Goal: Check status: Check status

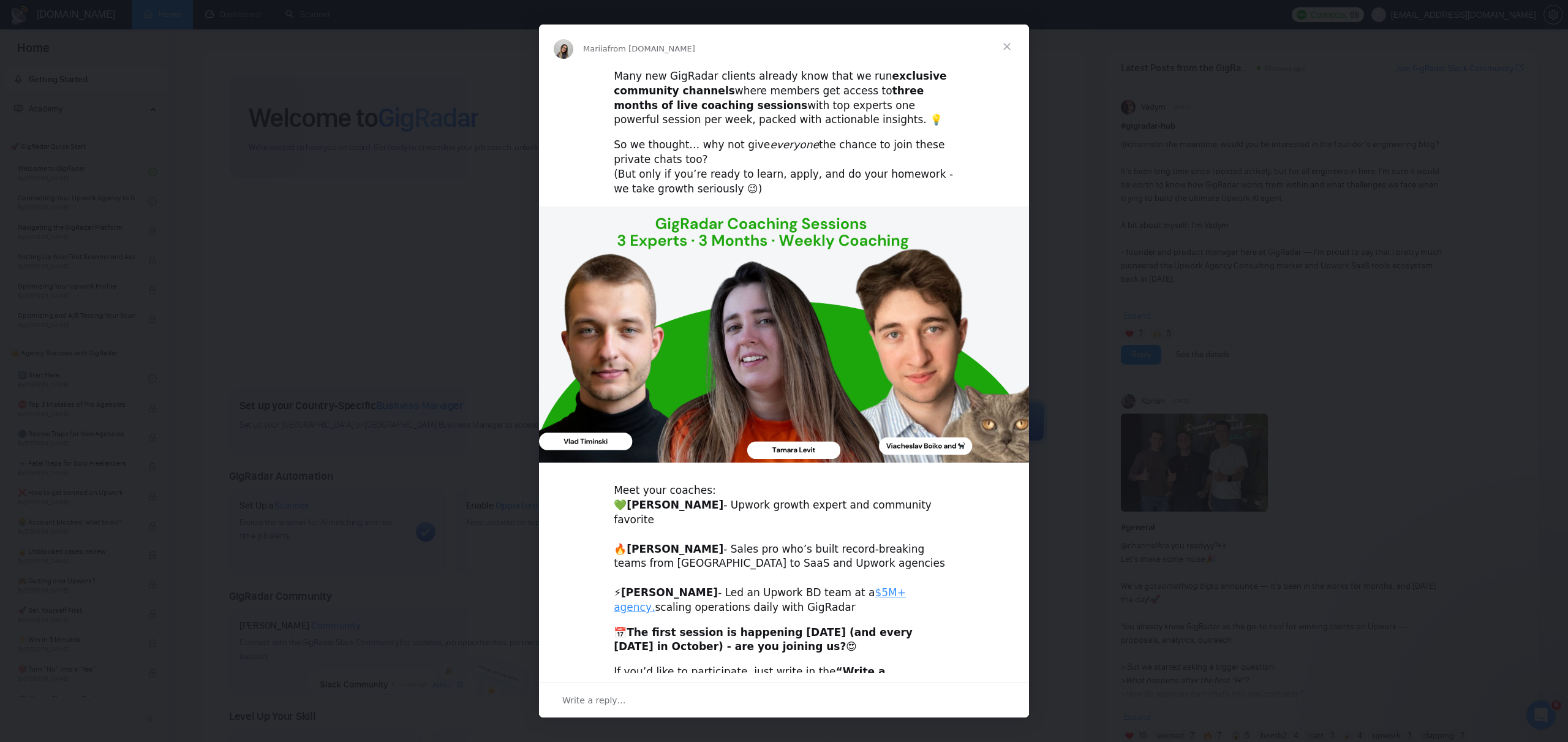
scroll to position [71, 0]
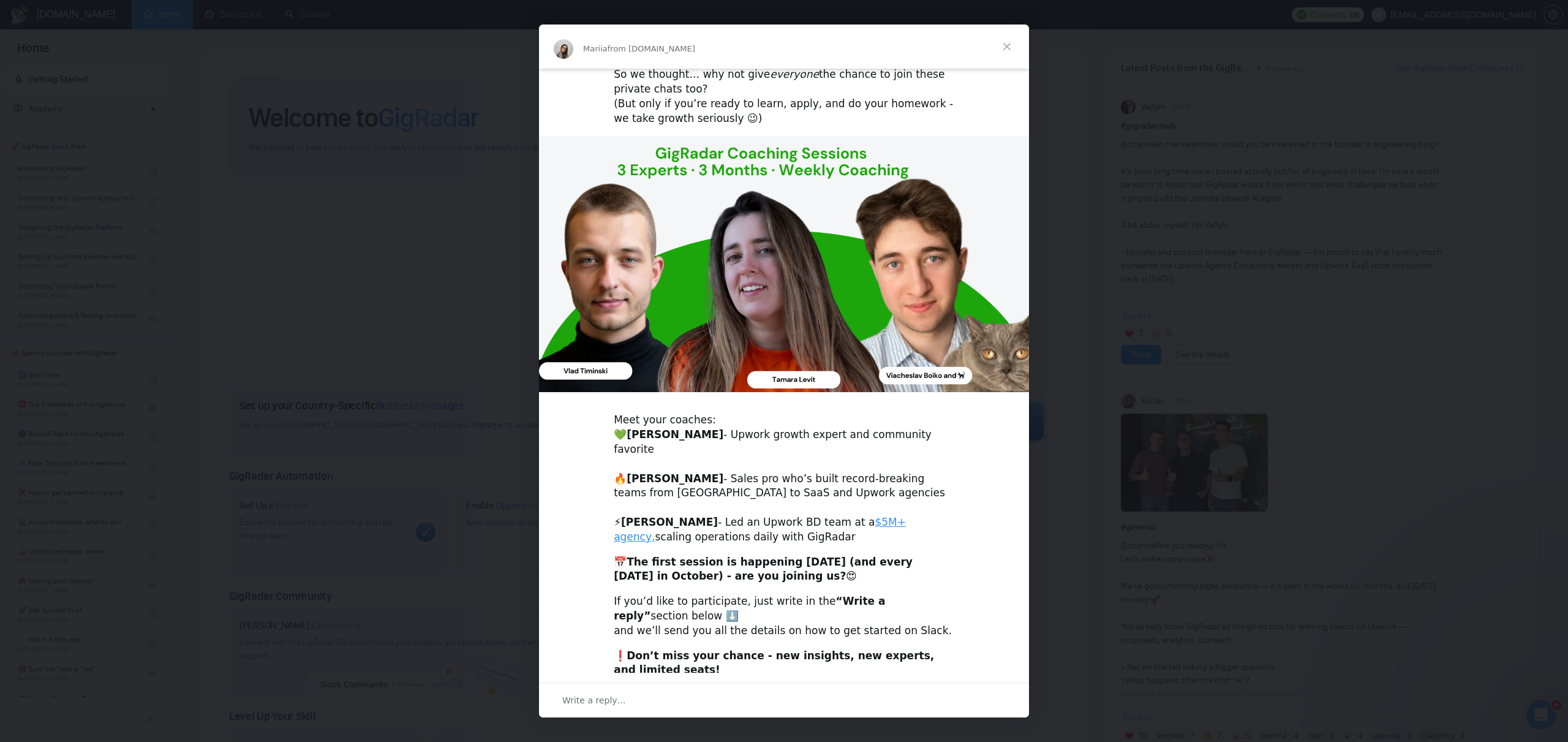
click at [1008, 46] on span "Close" at bounding box center [1007, 47] width 44 height 44
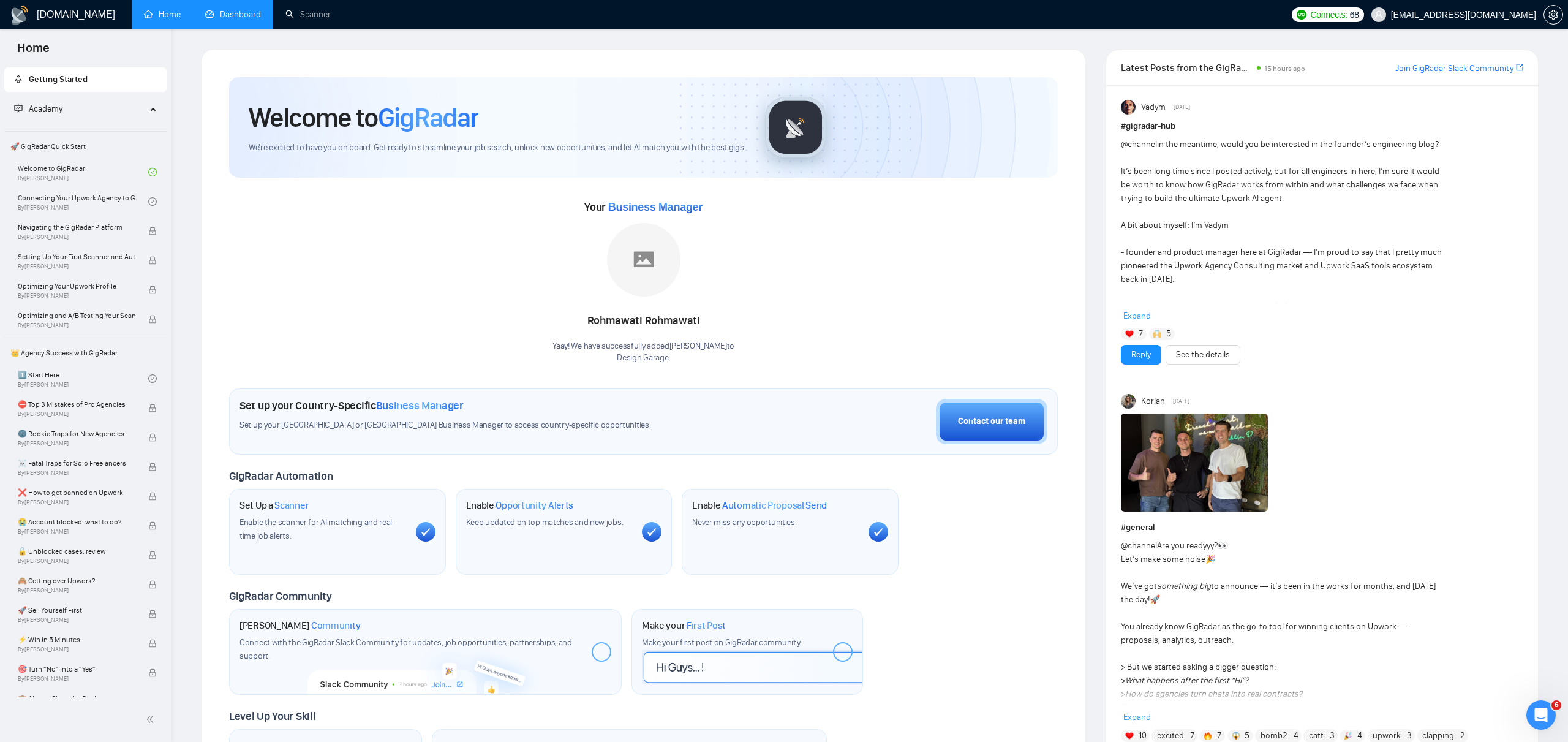
click at [241, 17] on link "Dashboard" at bounding box center [233, 14] width 56 height 10
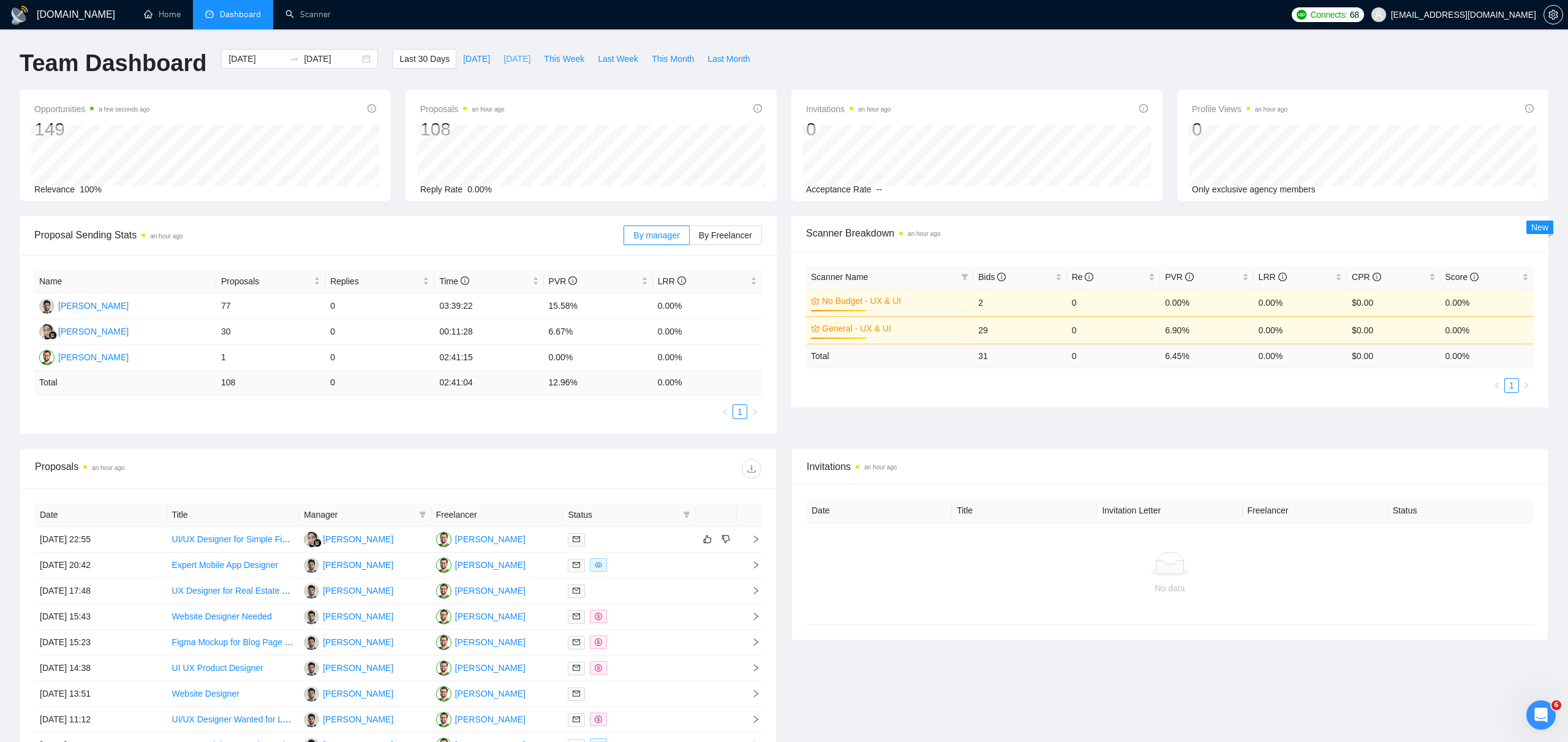
click at [508, 52] on span "[DATE]" at bounding box center [517, 59] width 27 height 14
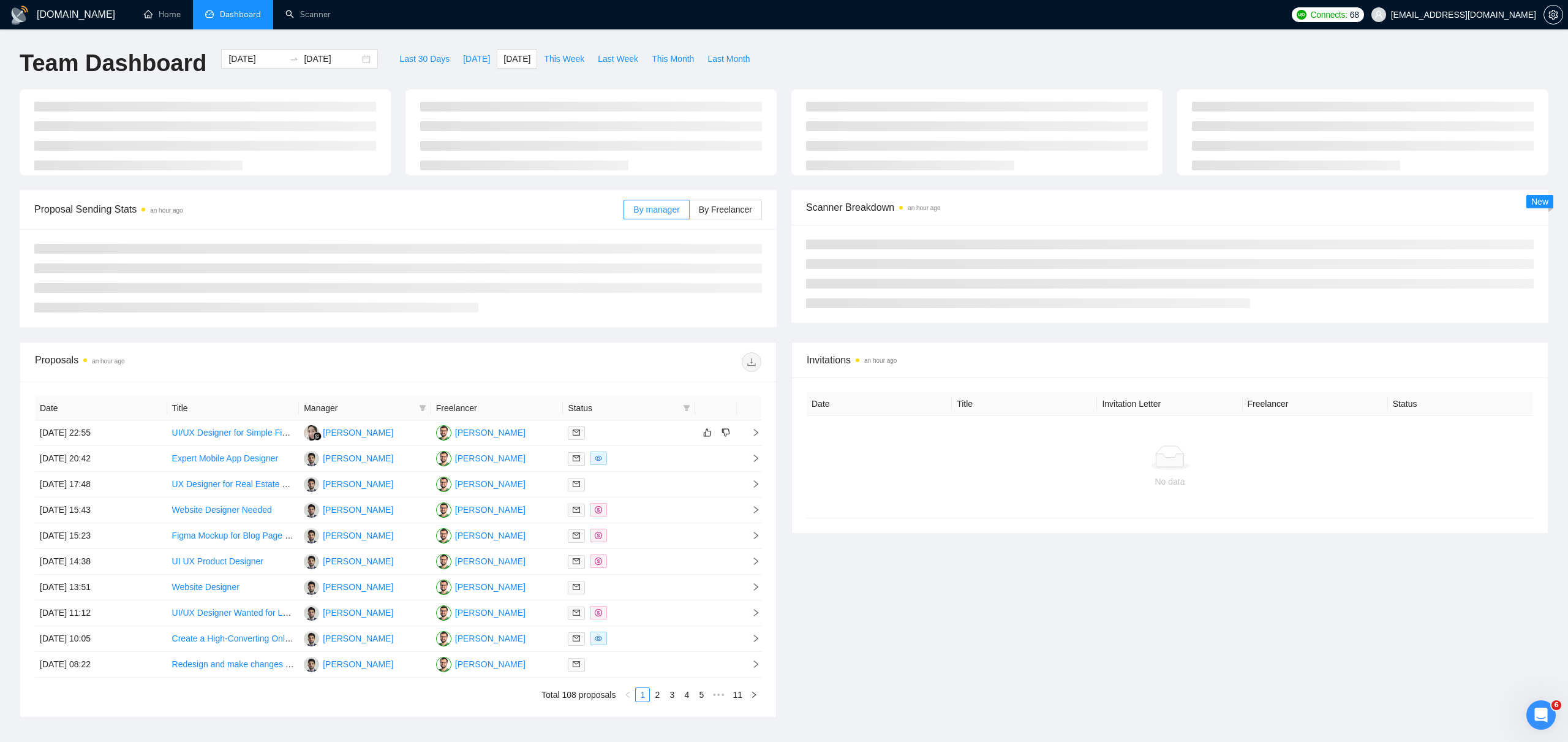
type input "[DATE]"
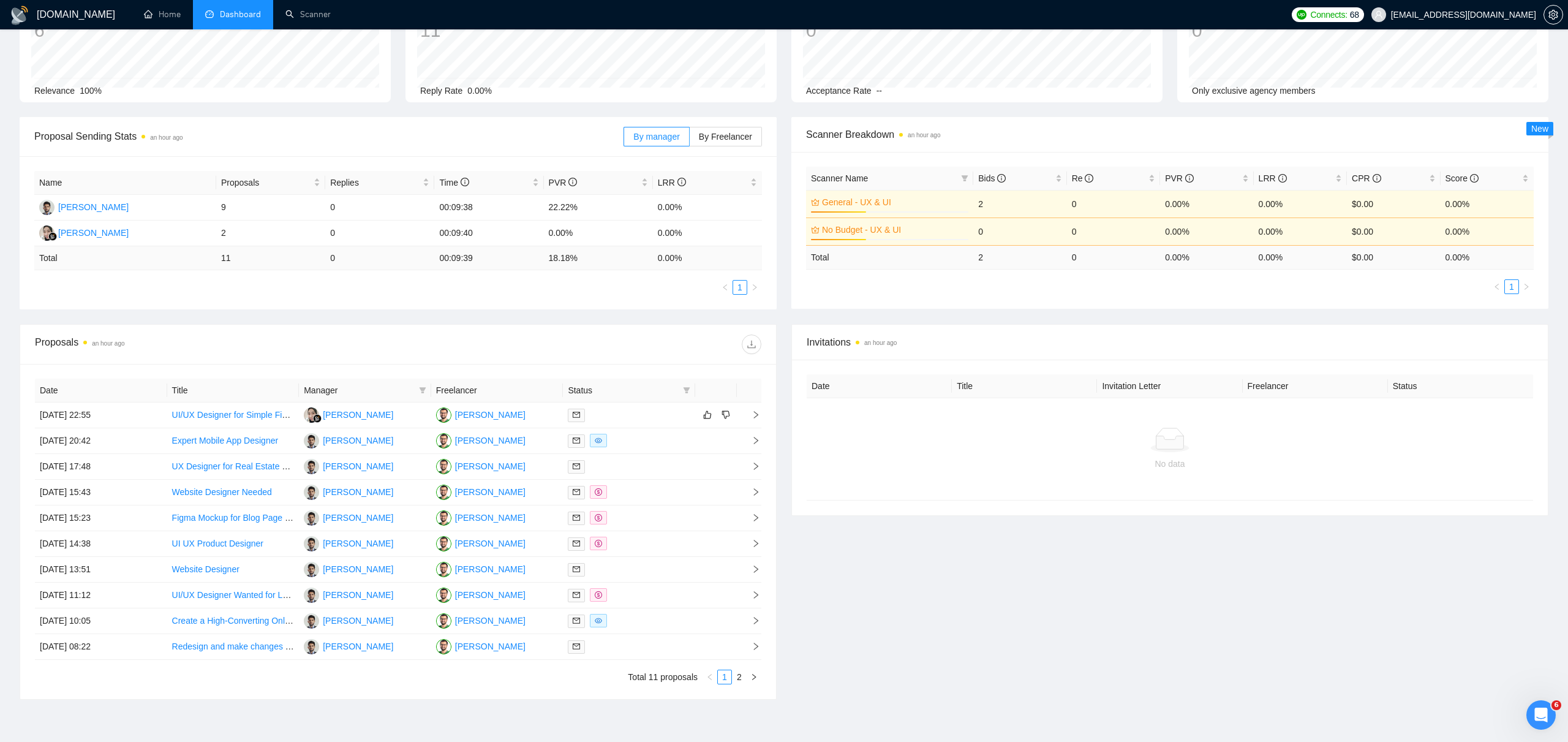
scroll to position [165, 0]
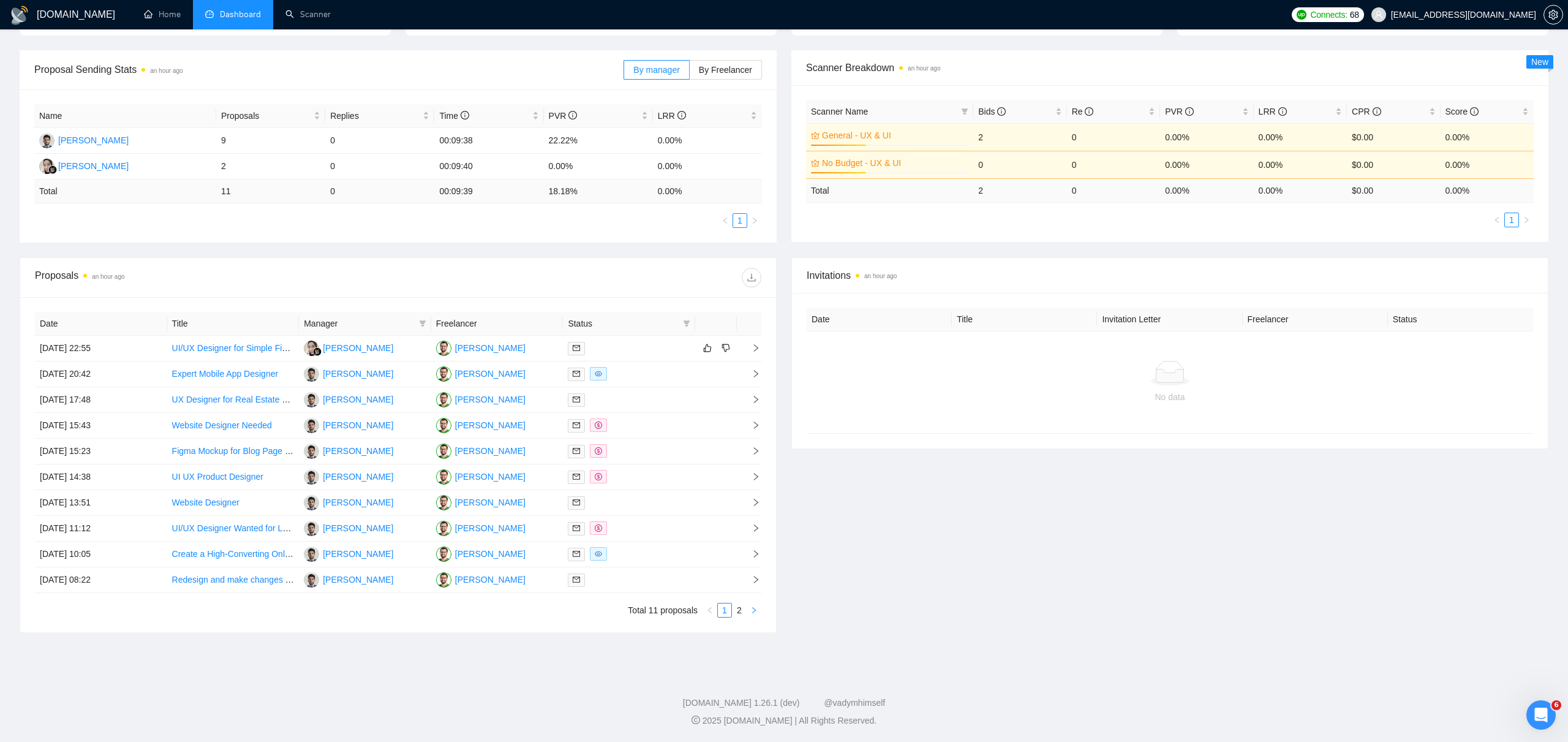
click at [755, 611] on icon "right" at bounding box center [753, 610] width 7 height 7
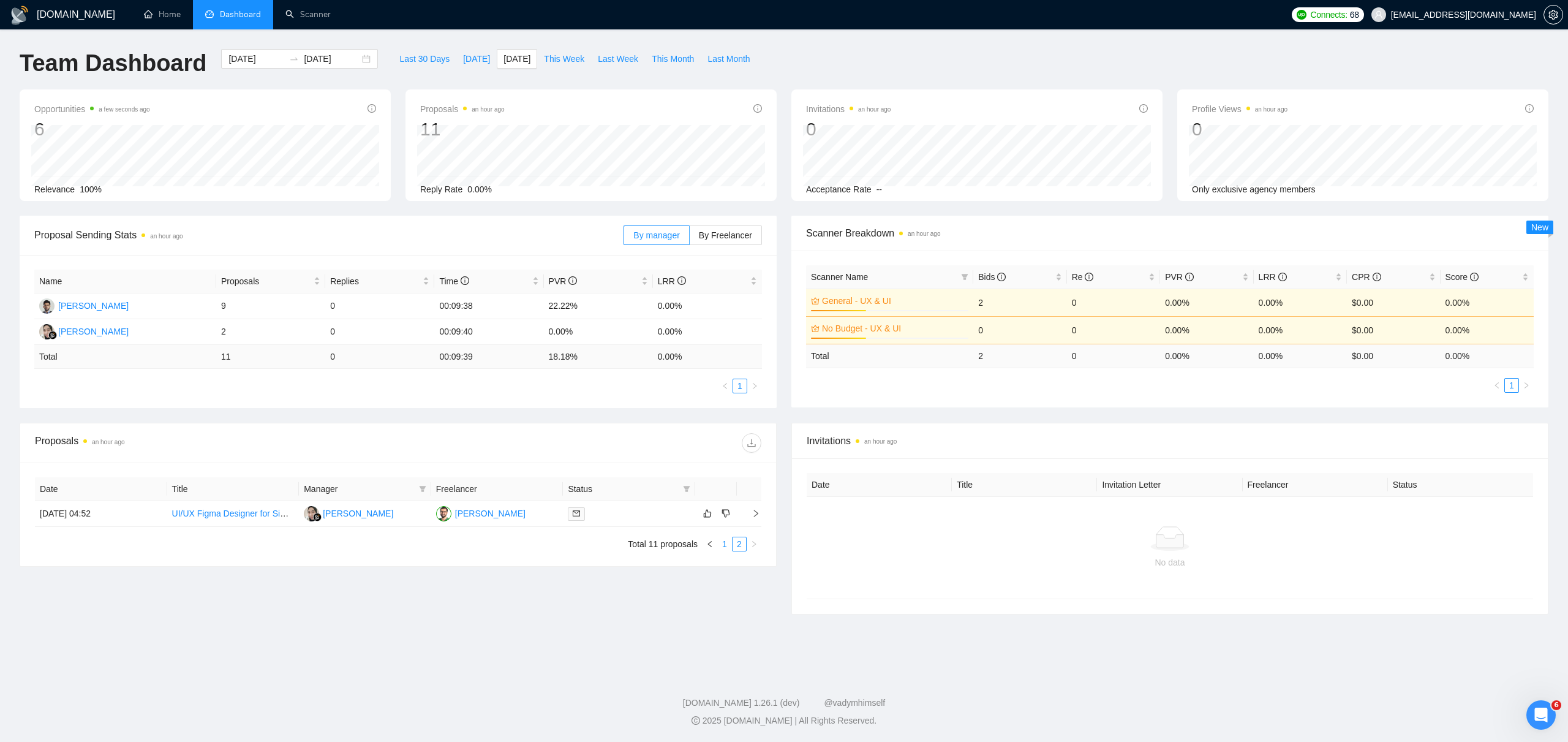
click at [726, 547] on link "1" at bounding box center [724, 543] width 13 height 14
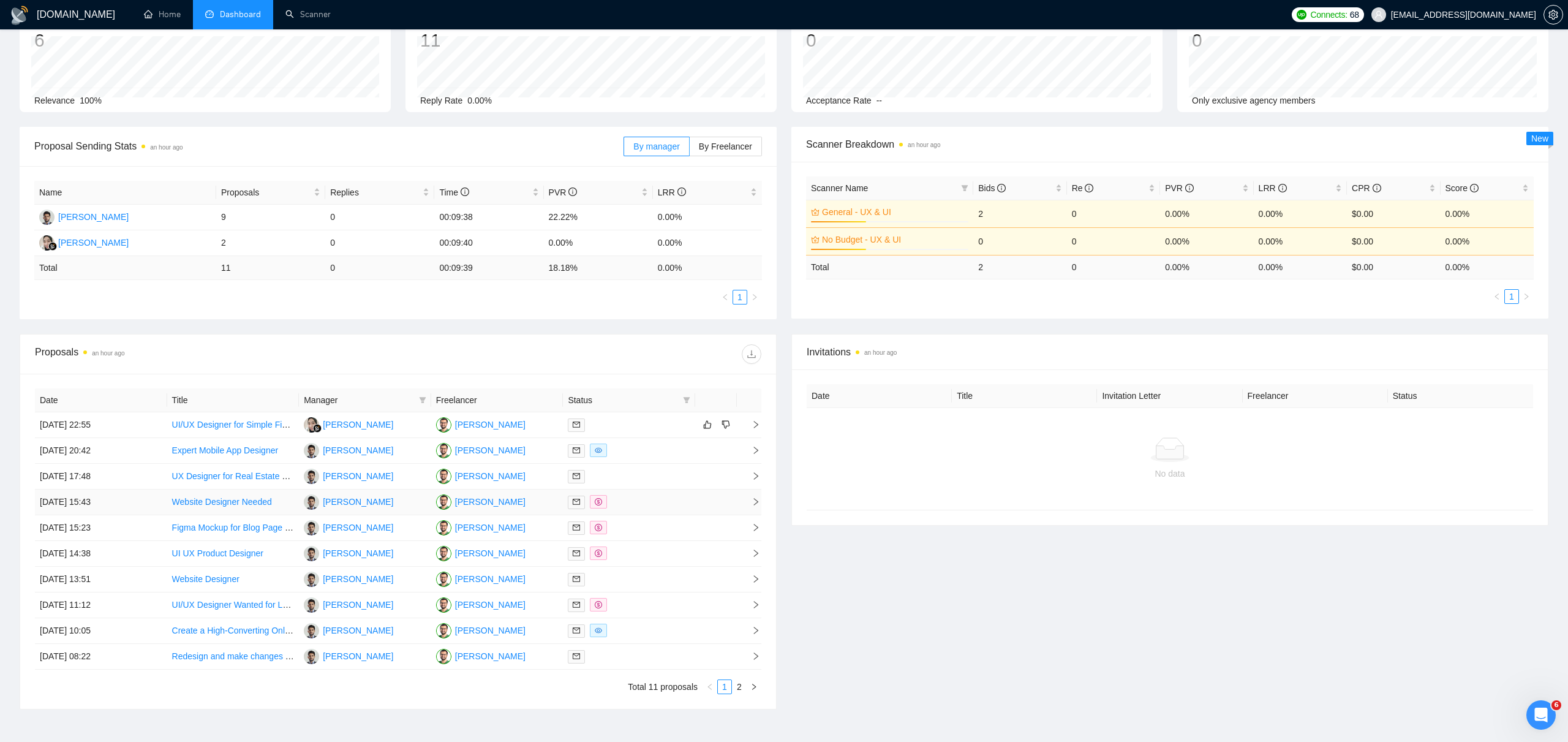
scroll to position [165, 0]
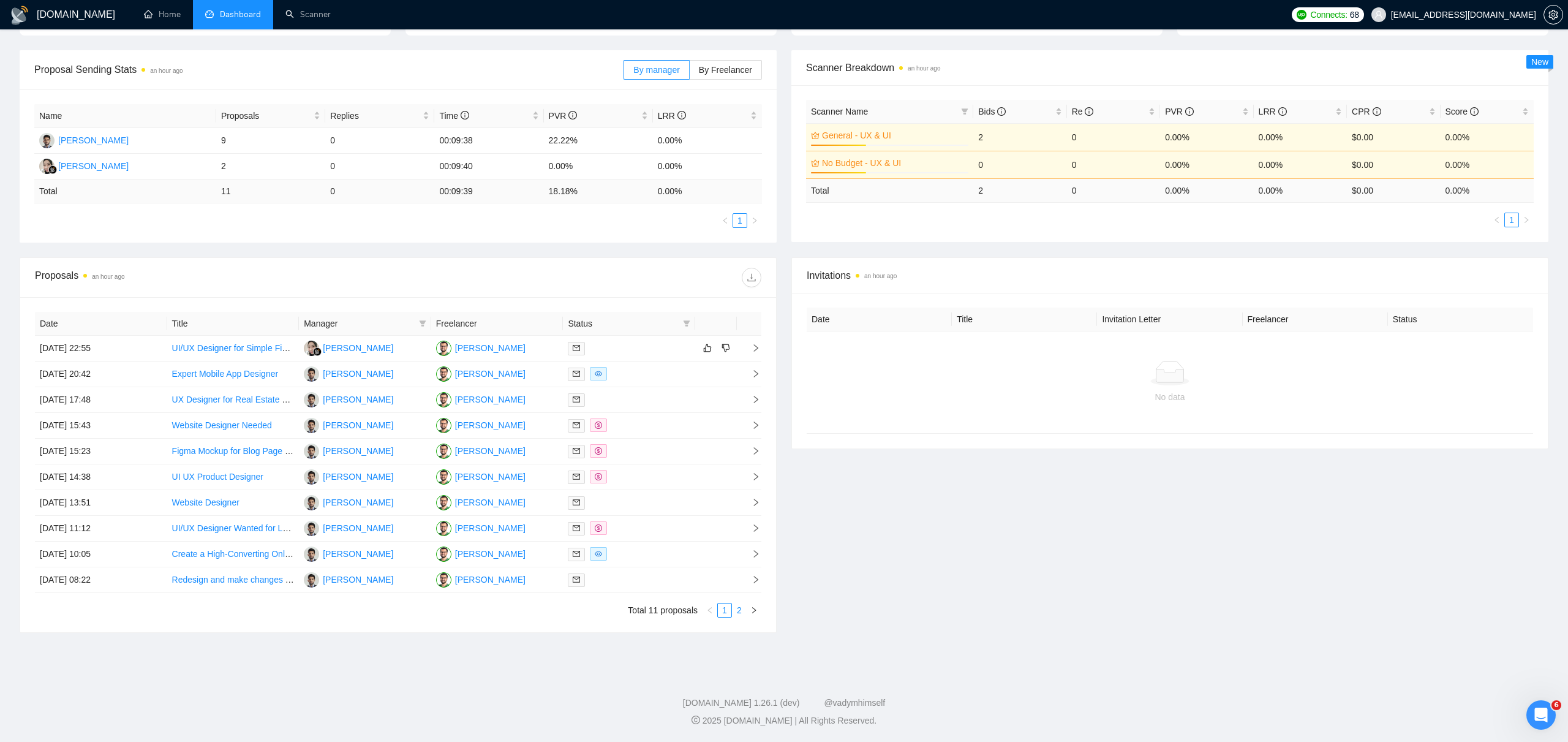
click at [740, 609] on link "2" at bounding box center [738, 610] width 13 height 14
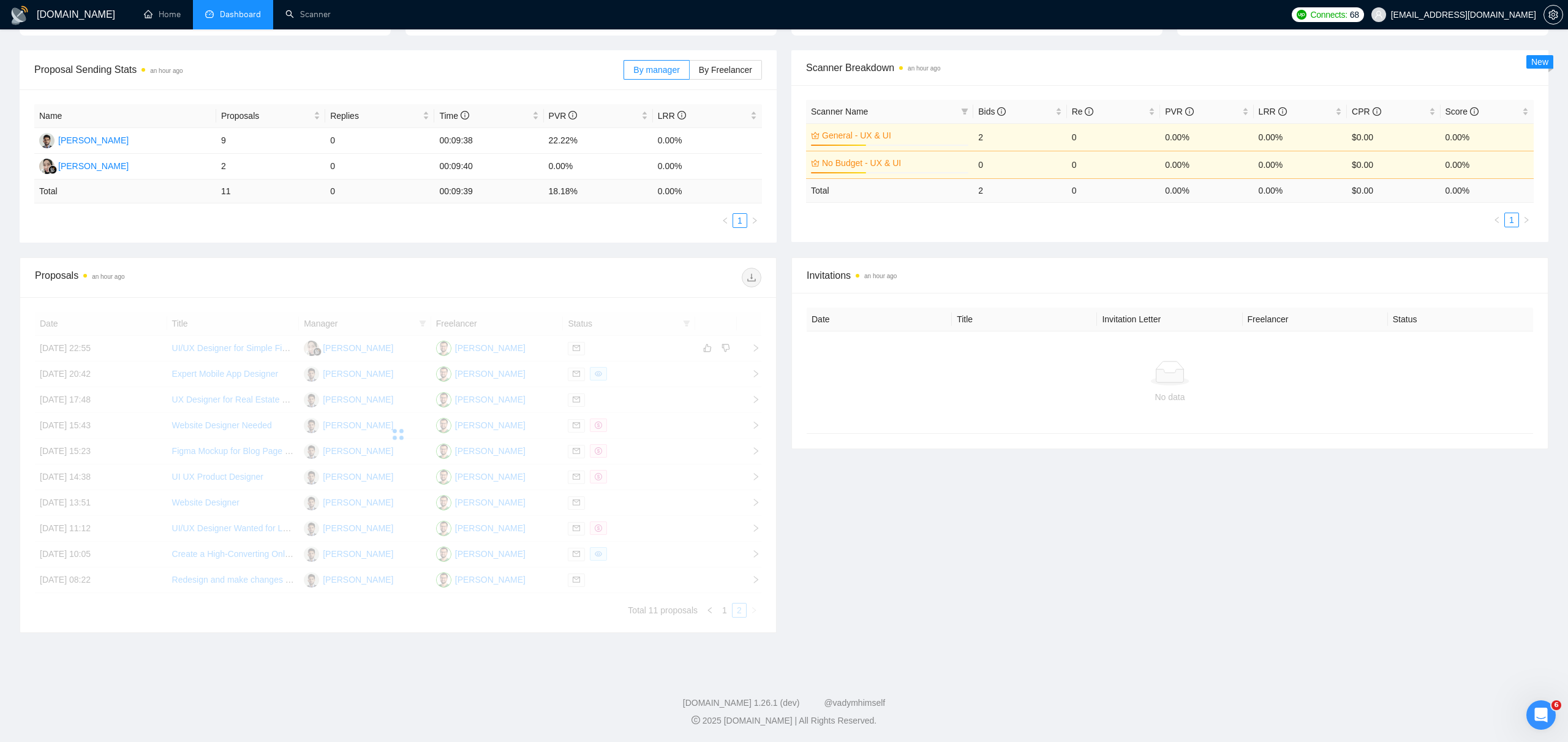
scroll to position [0, 0]
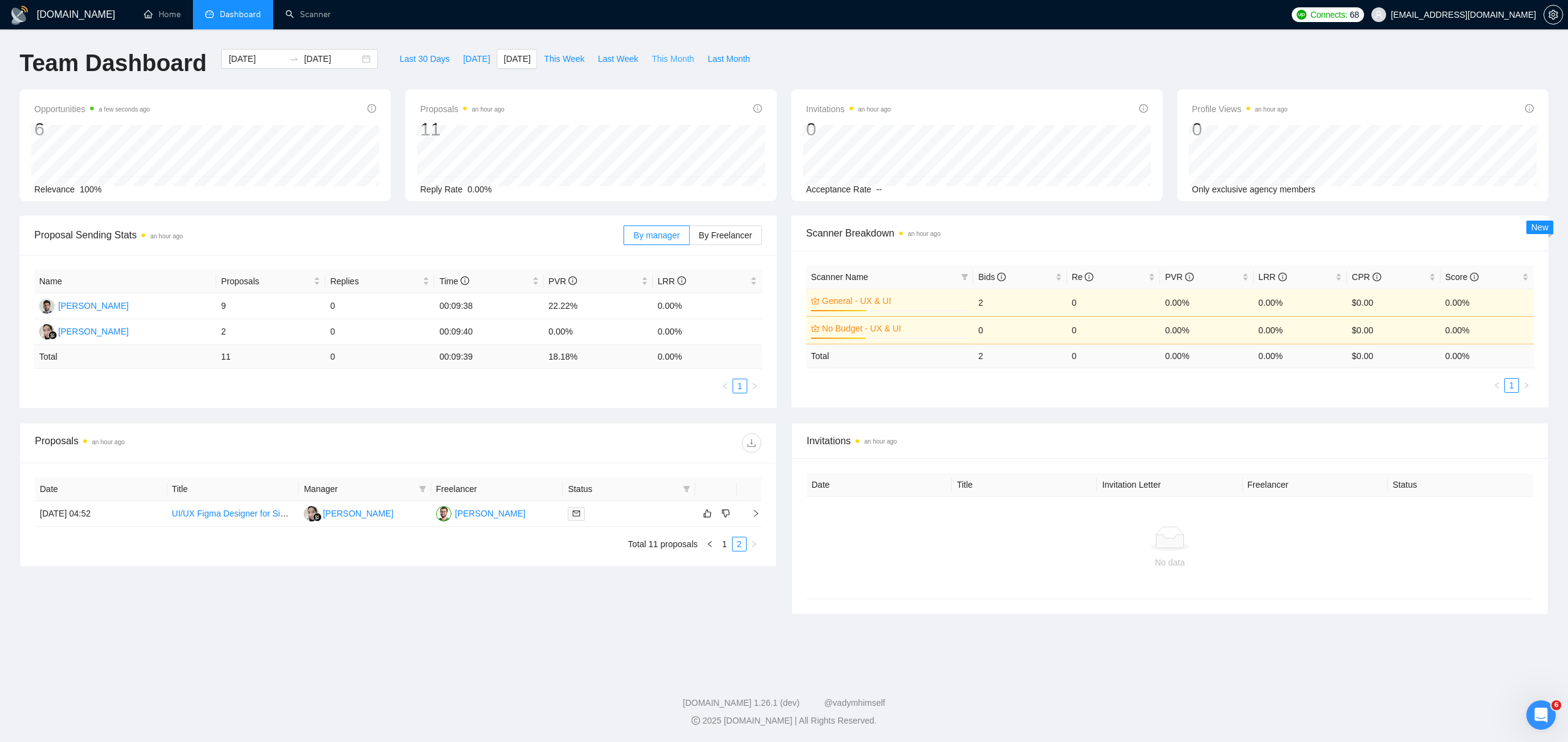
click at [680, 60] on span "This Month" at bounding box center [672, 59] width 42 height 14
type input "2025-10-01"
type input "2025-10-31"
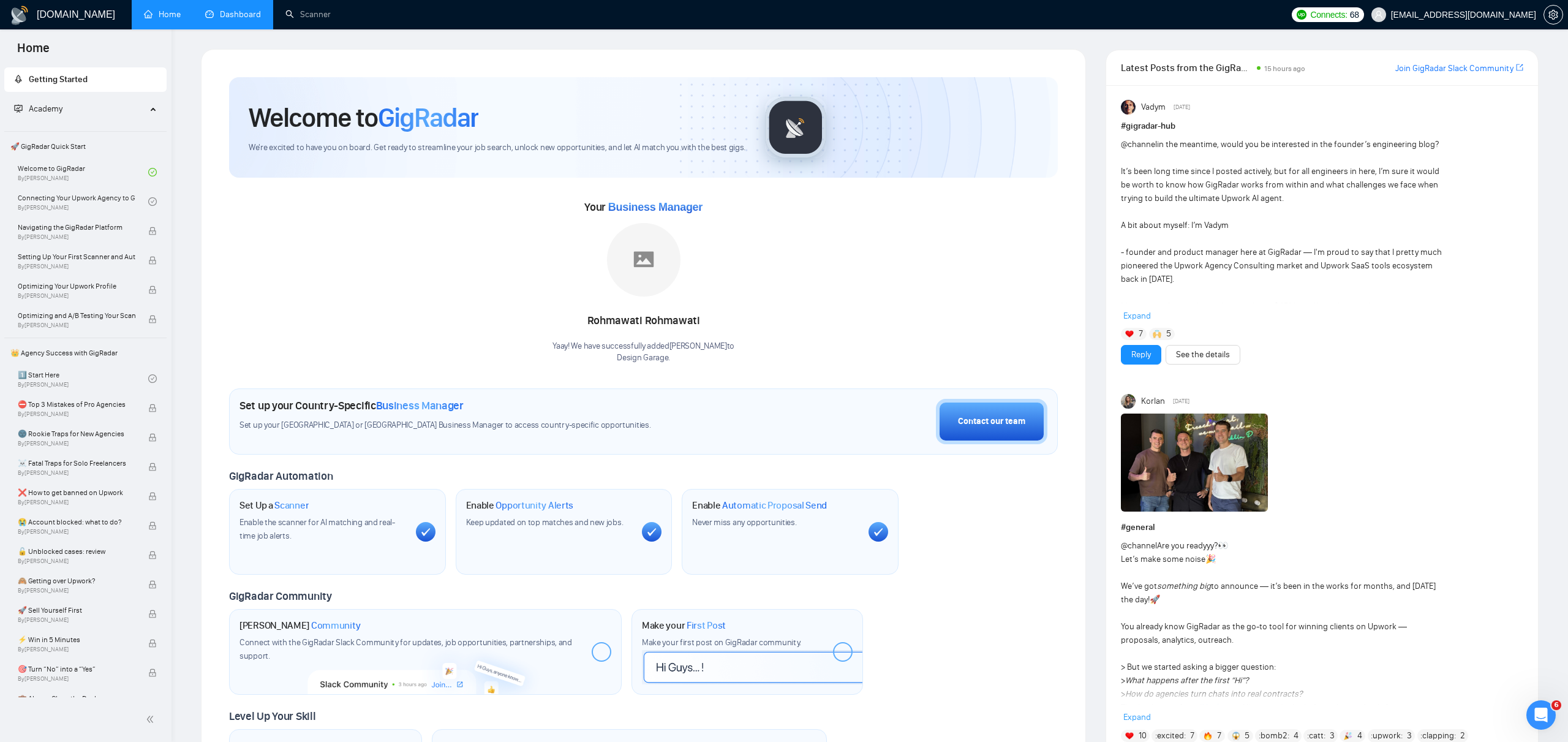
click at [222, 17] on link "Dashboard" at bounding box center [233, 14] width 56 height 10
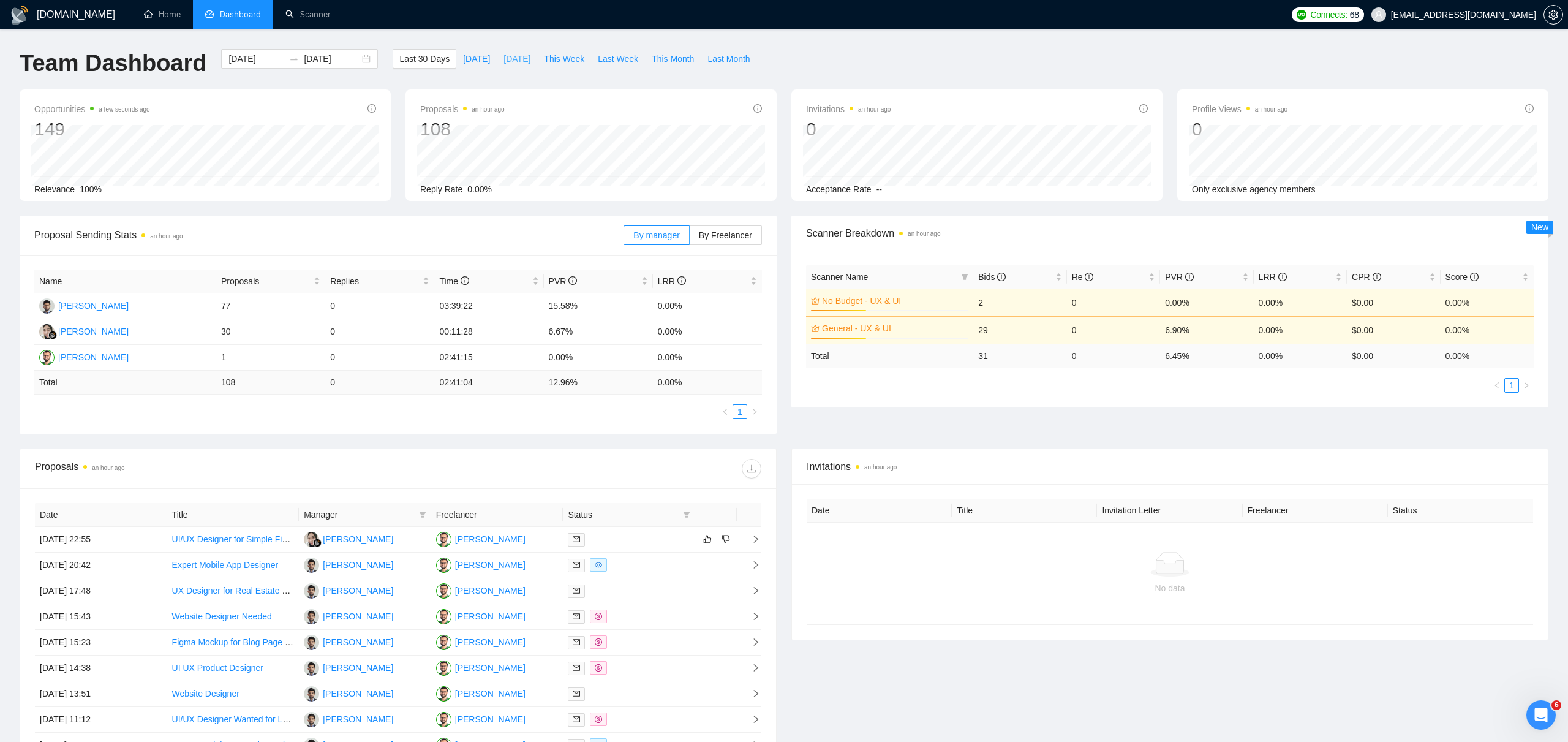
click at [513, 60] on span "[DATE]" at bounding box center [517, 59] width 27 height 14
type input "[DATE]"
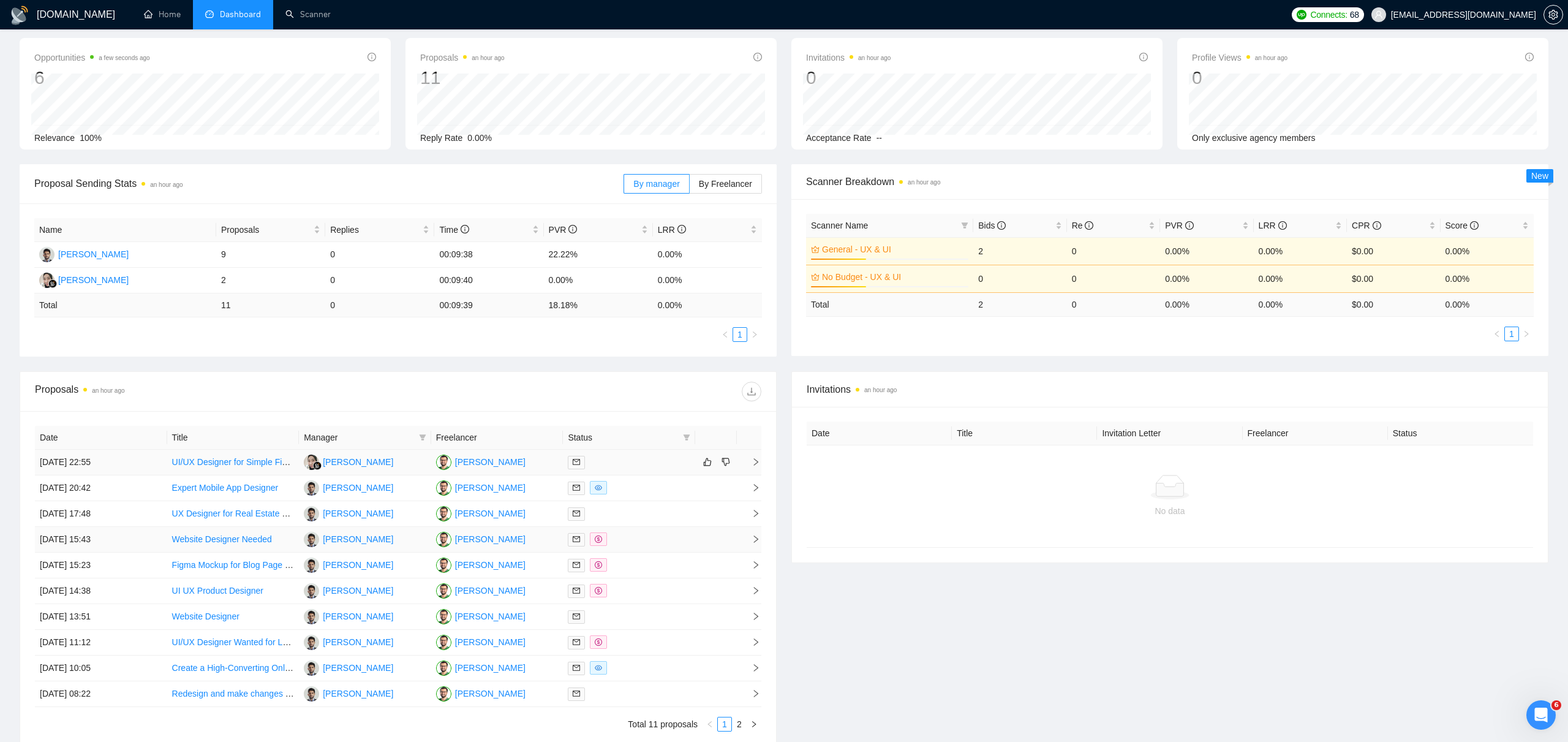
scroll to position [165, 0]
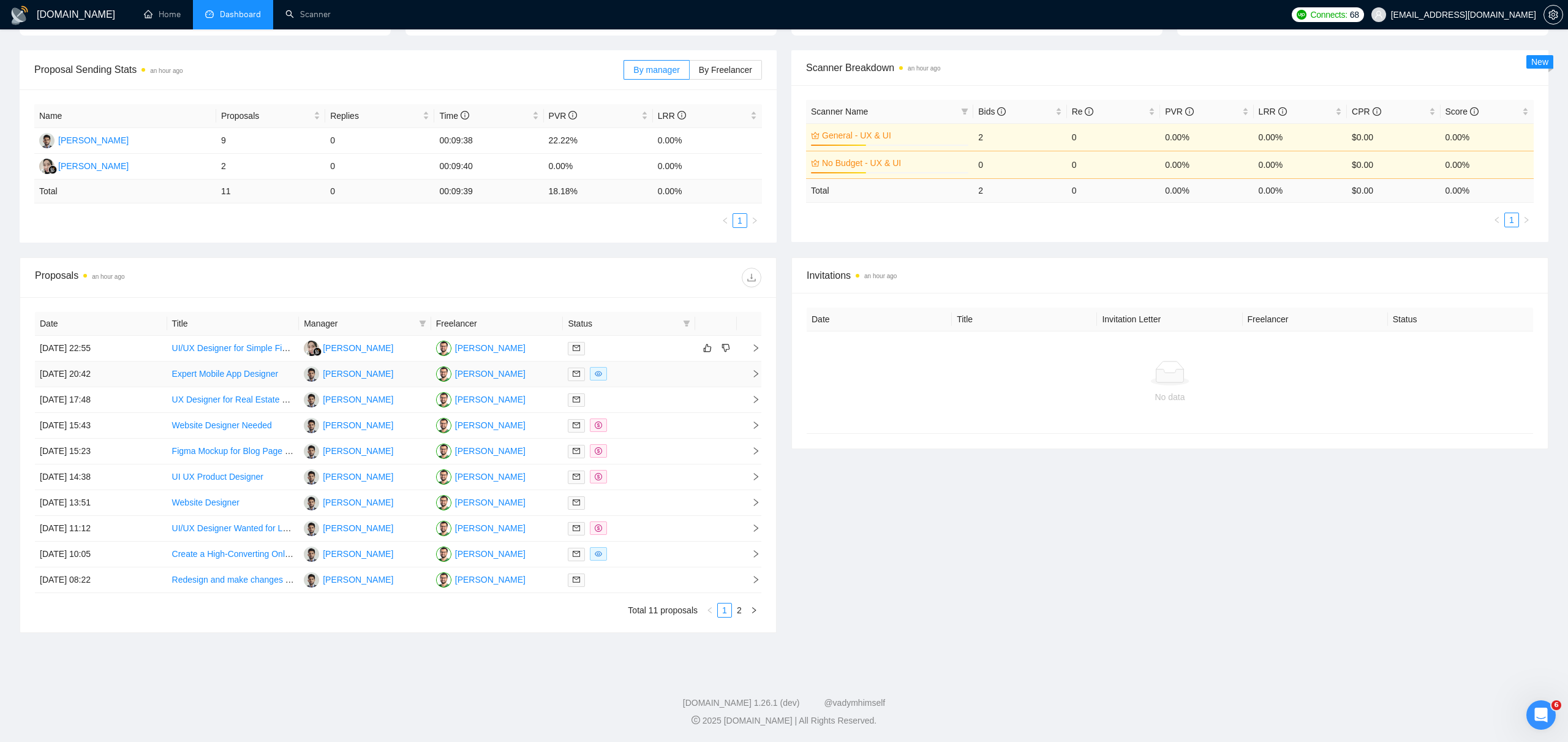
click at [748, 374] on span "right" at bounding box center [750, 373] width 18 height 9
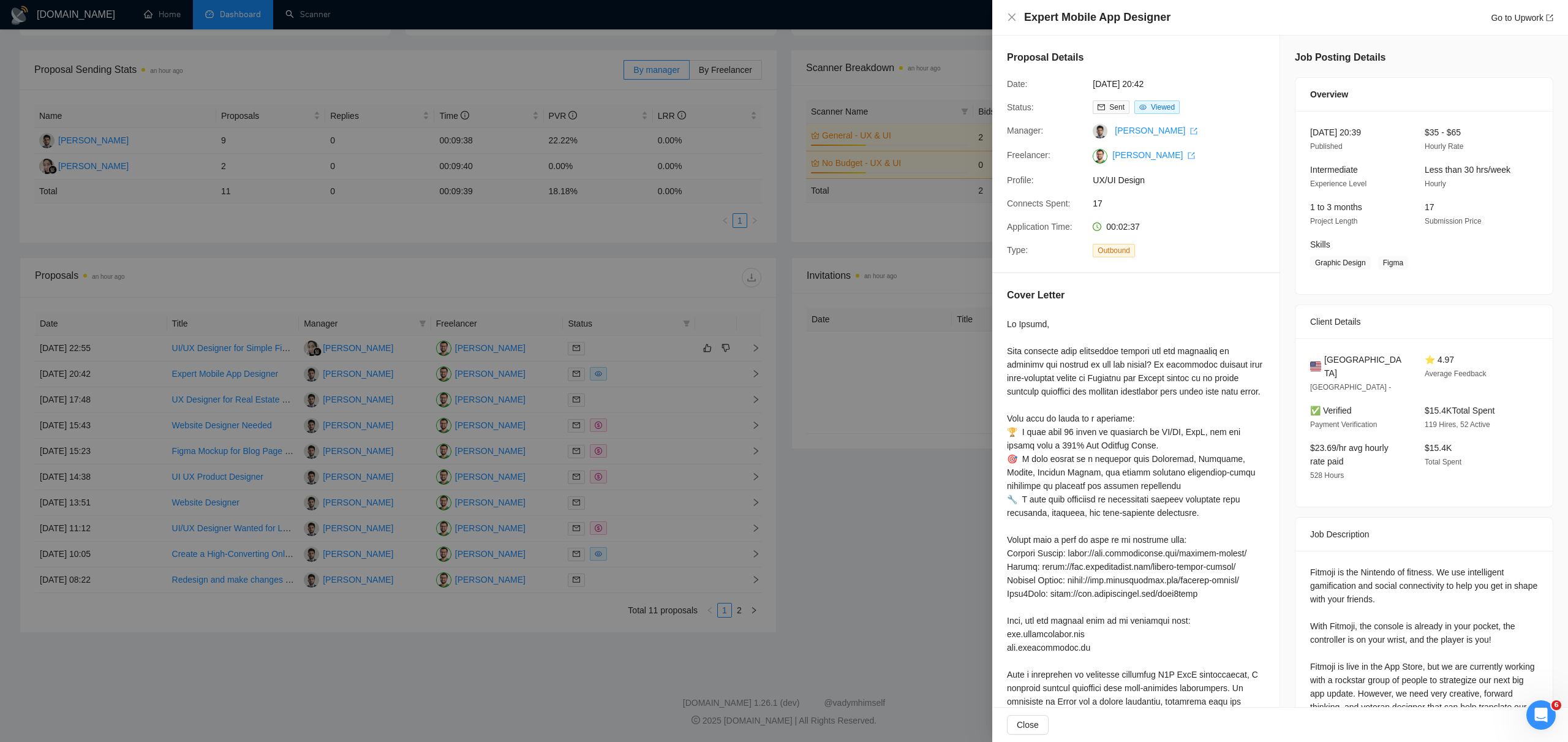
click at [747, 400] on div at bounding box center [784, 371] width 1568 height 742
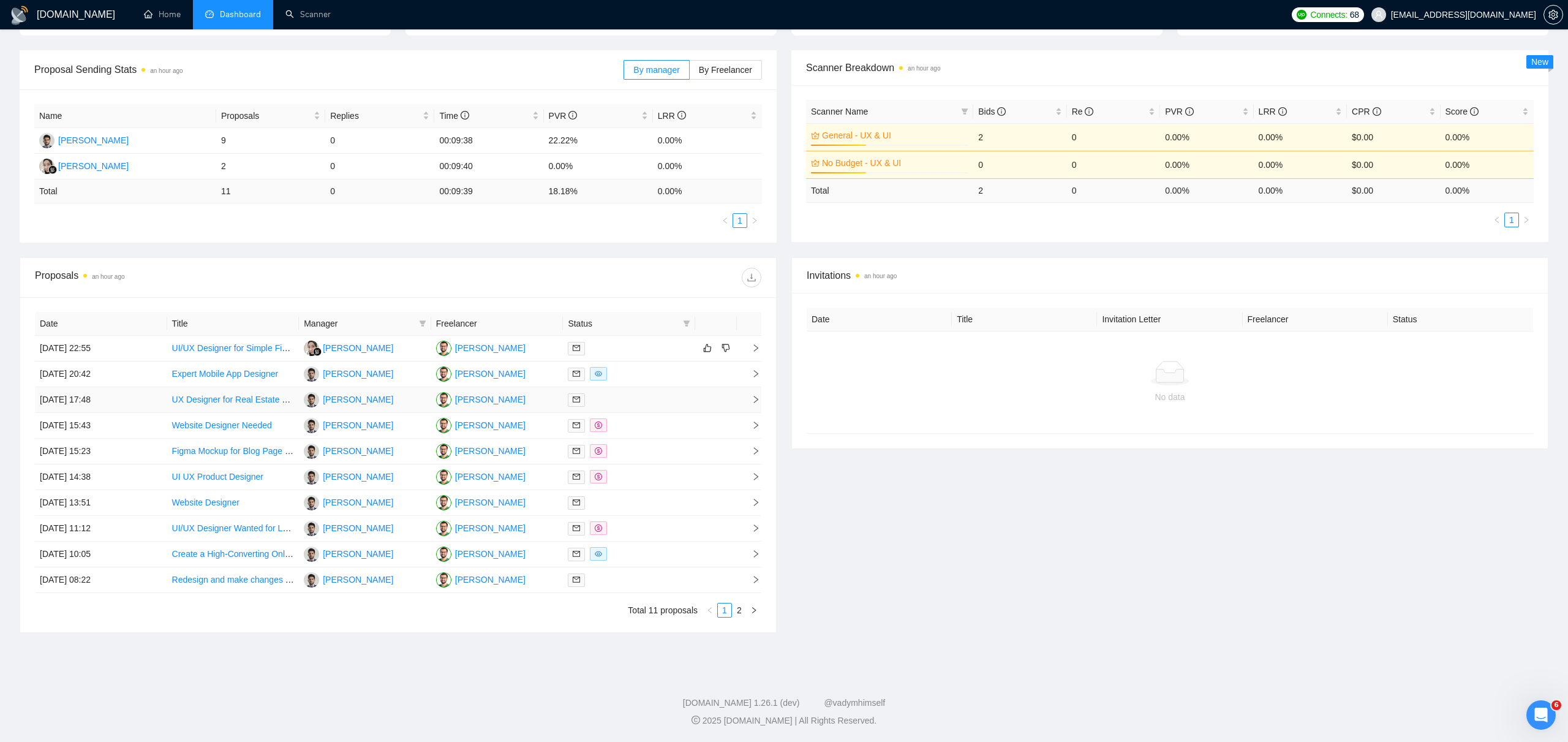
click at [753, 402] on icon "right" at bounding box center [755, 399] width 9 height 9
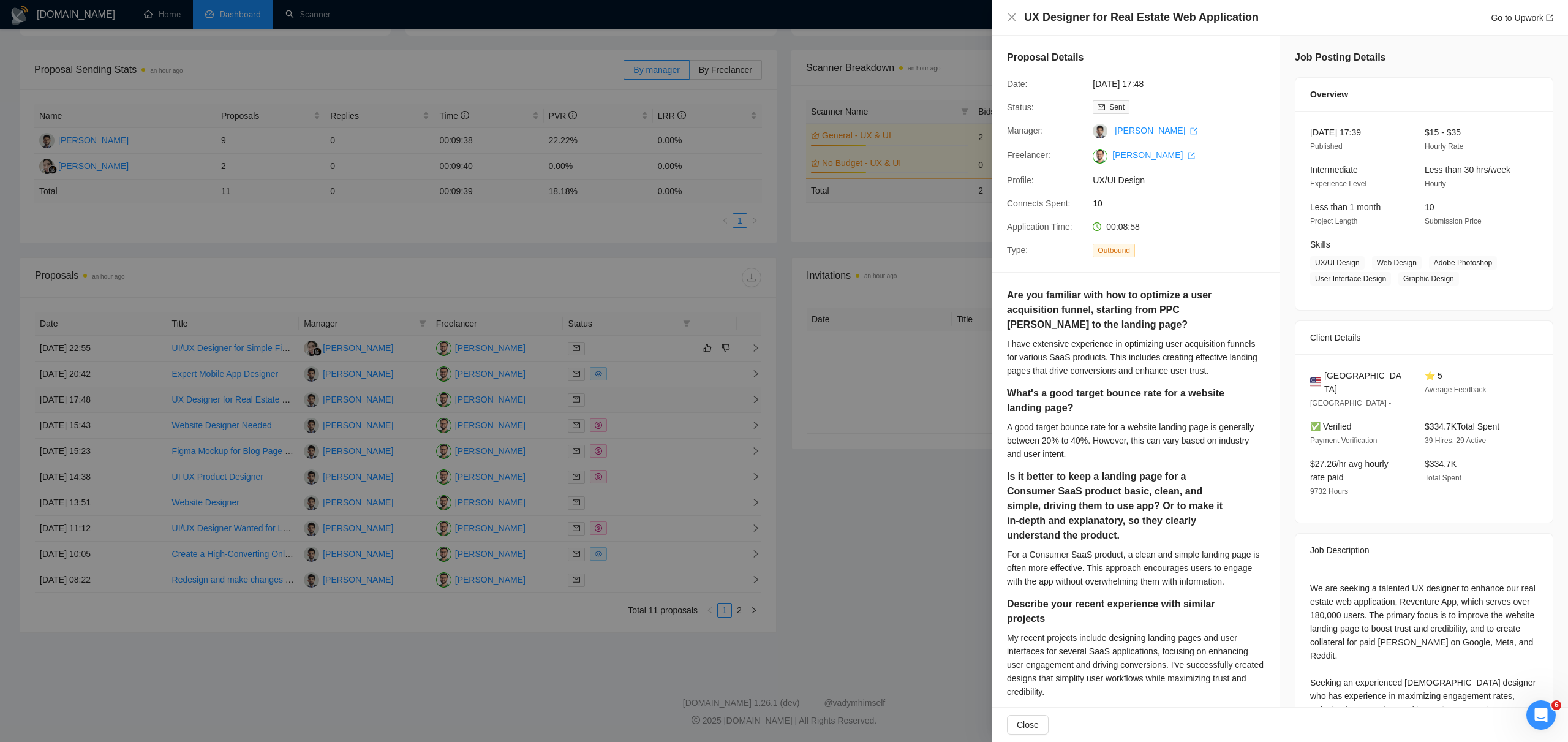
click at [753, 402] on div at bounding box center [784, 371] width 1568 height 742
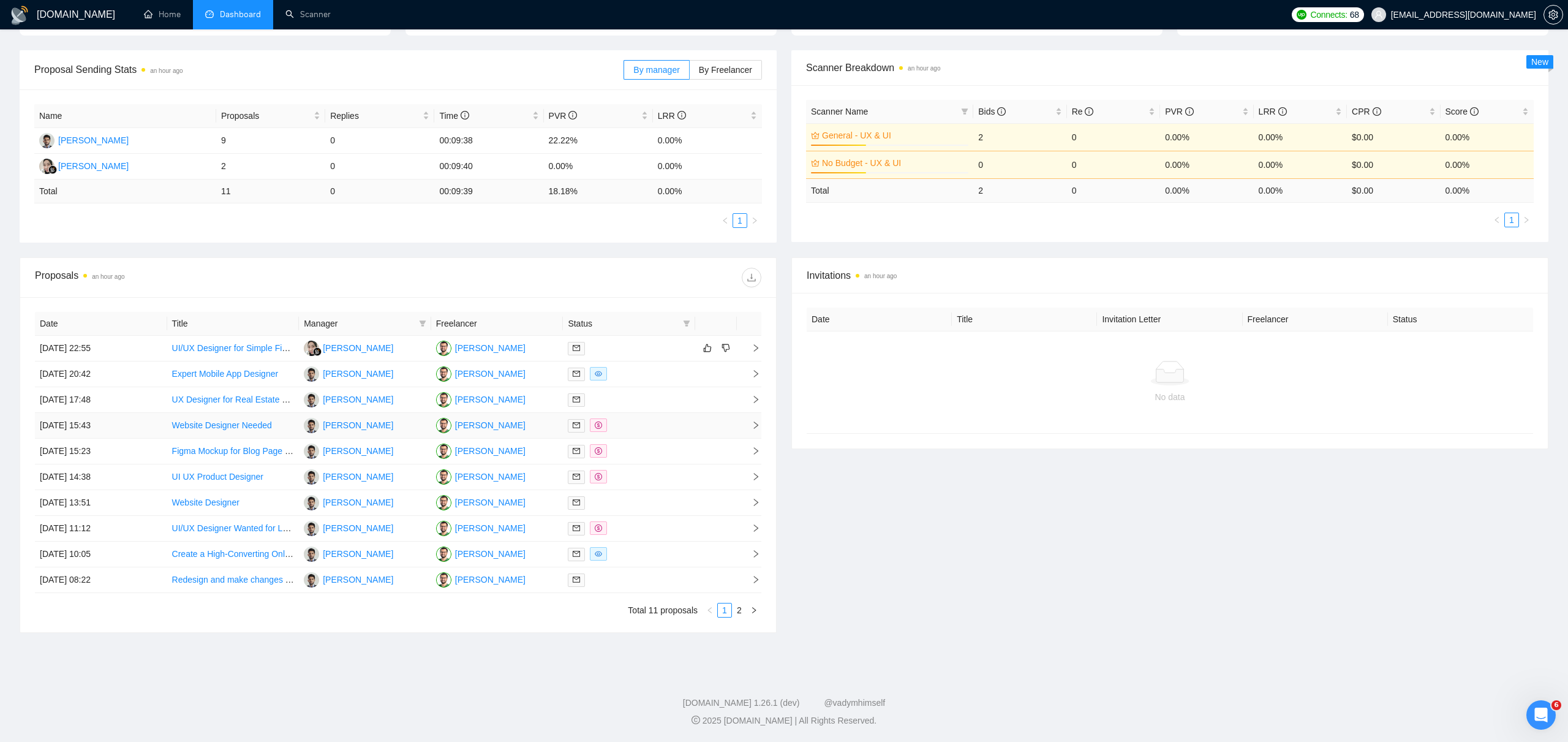
click at [750, 423] on span "right" at bounding box center [750, 425] width 18 height 9
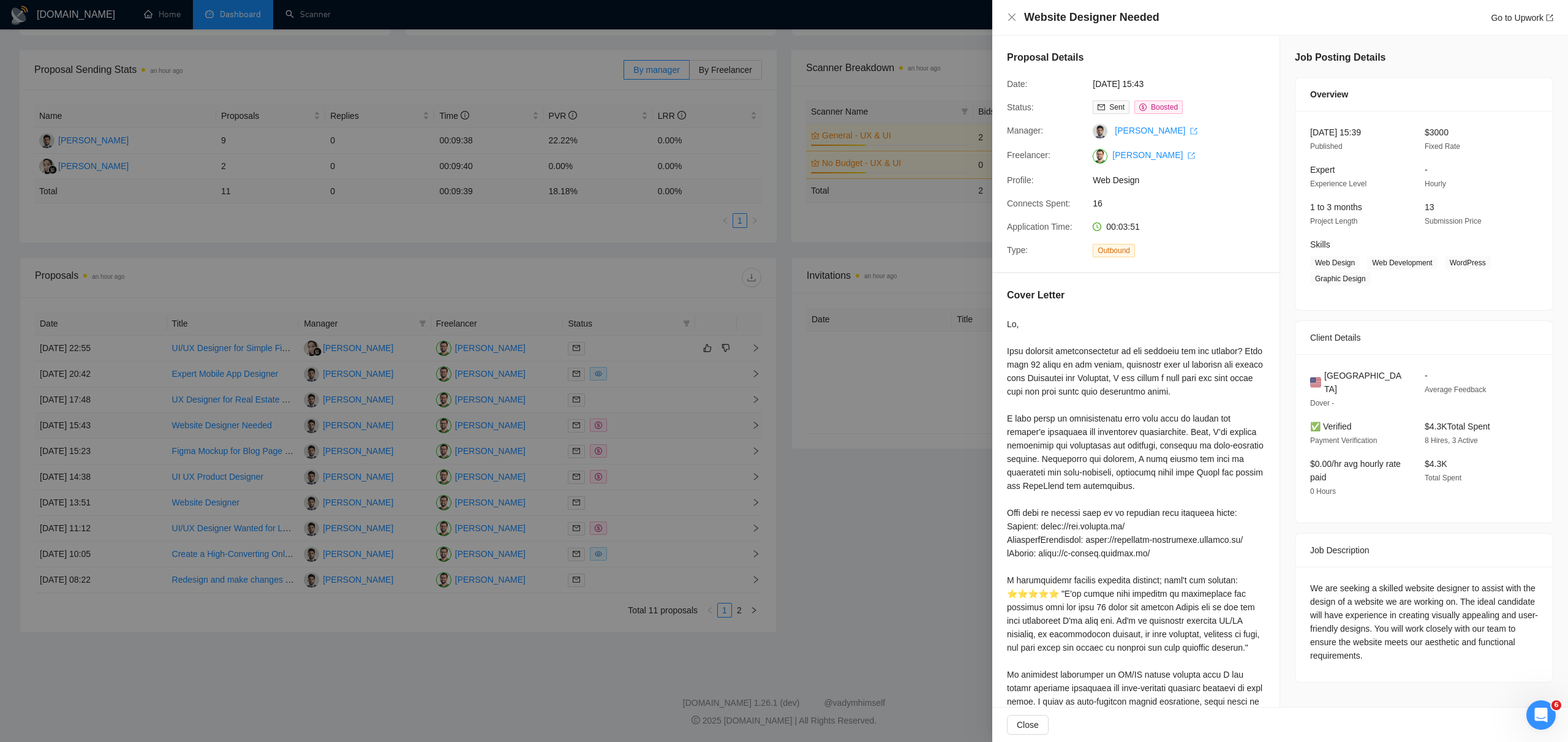
click at [750, 423] on div at bounding box center [784, 371] width 1568 height 742
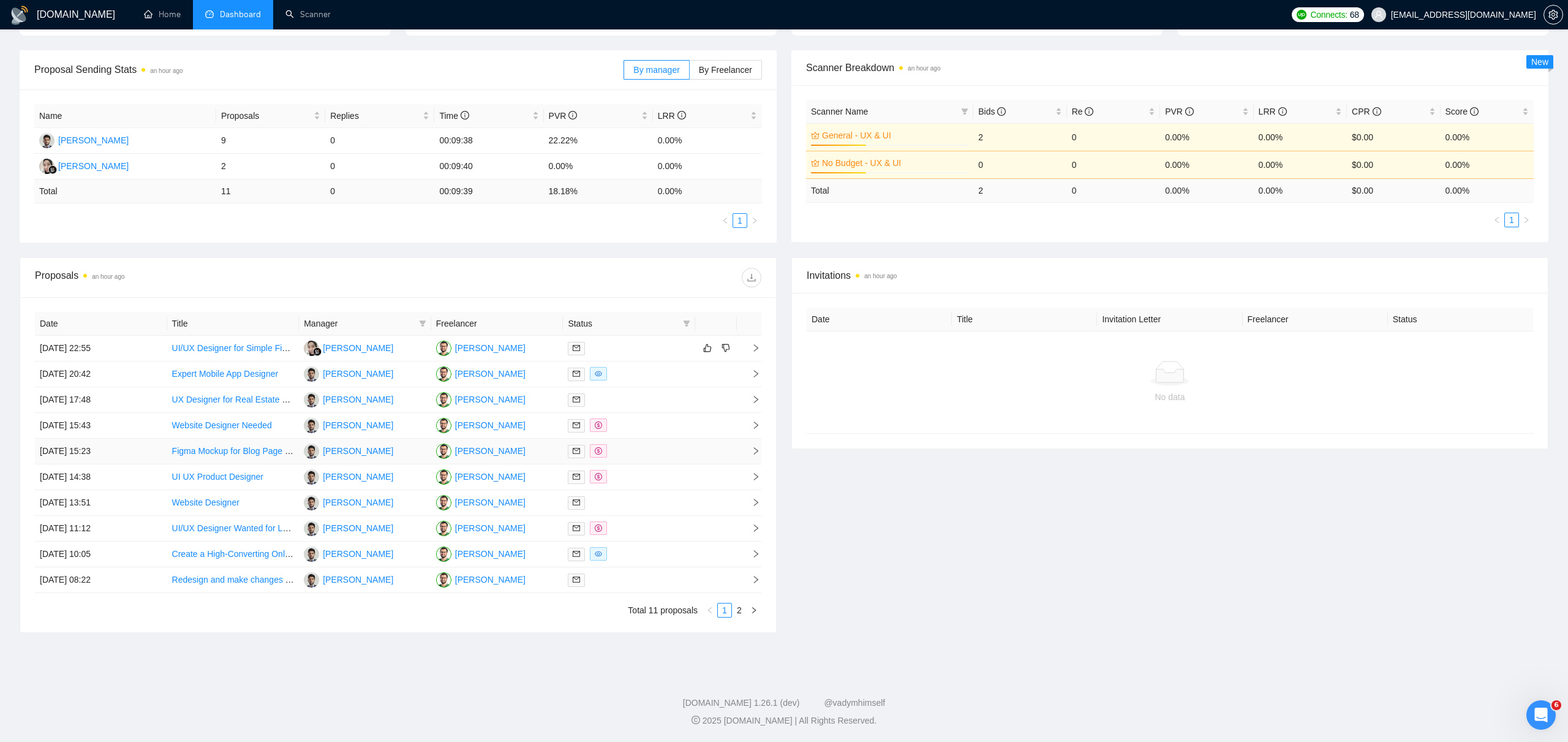
click at [752, 454] on icon "right" at bounding box center [755, 450] width 9 height 9
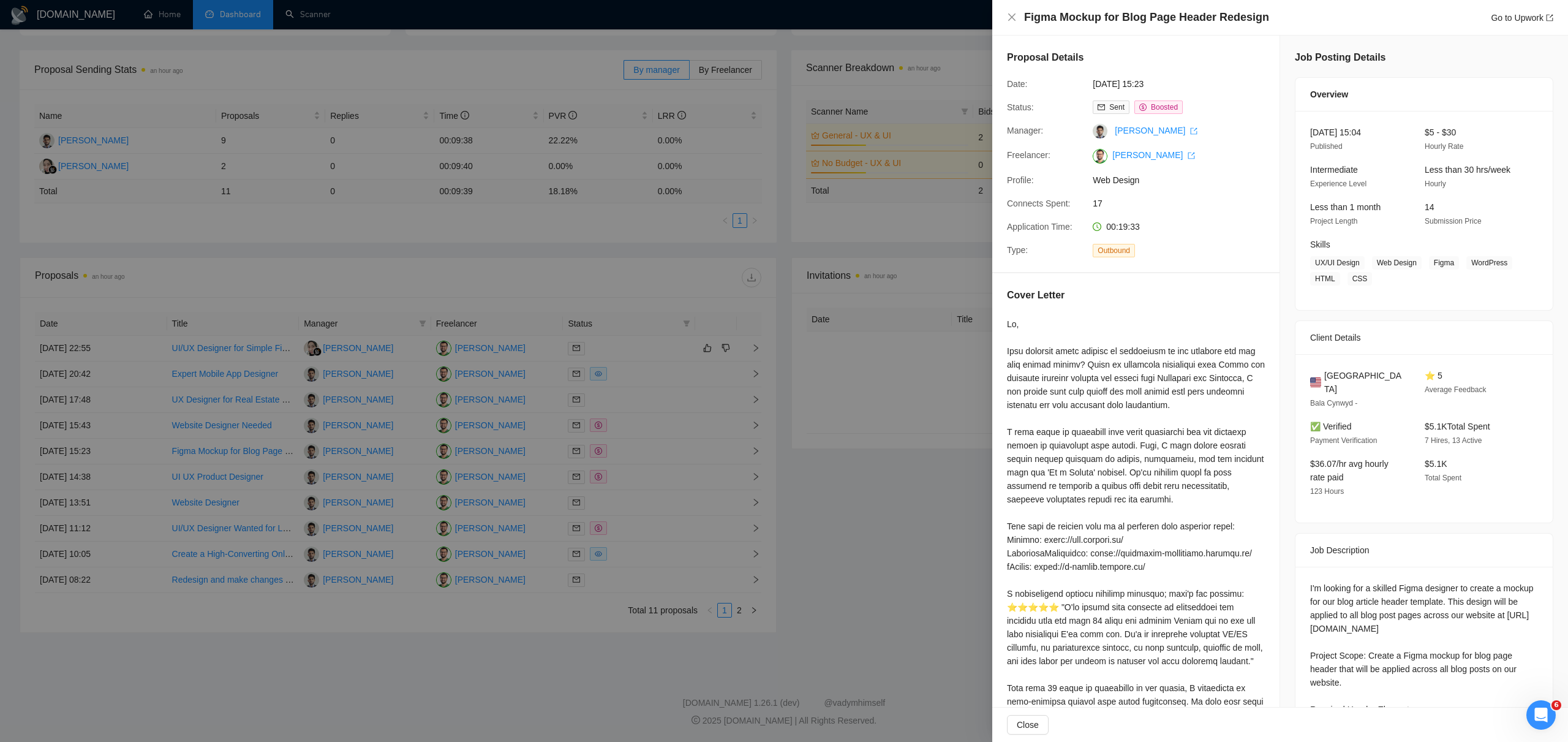
click at [753, 454] on div at bounding box center [784, 371] width 1568 height 742
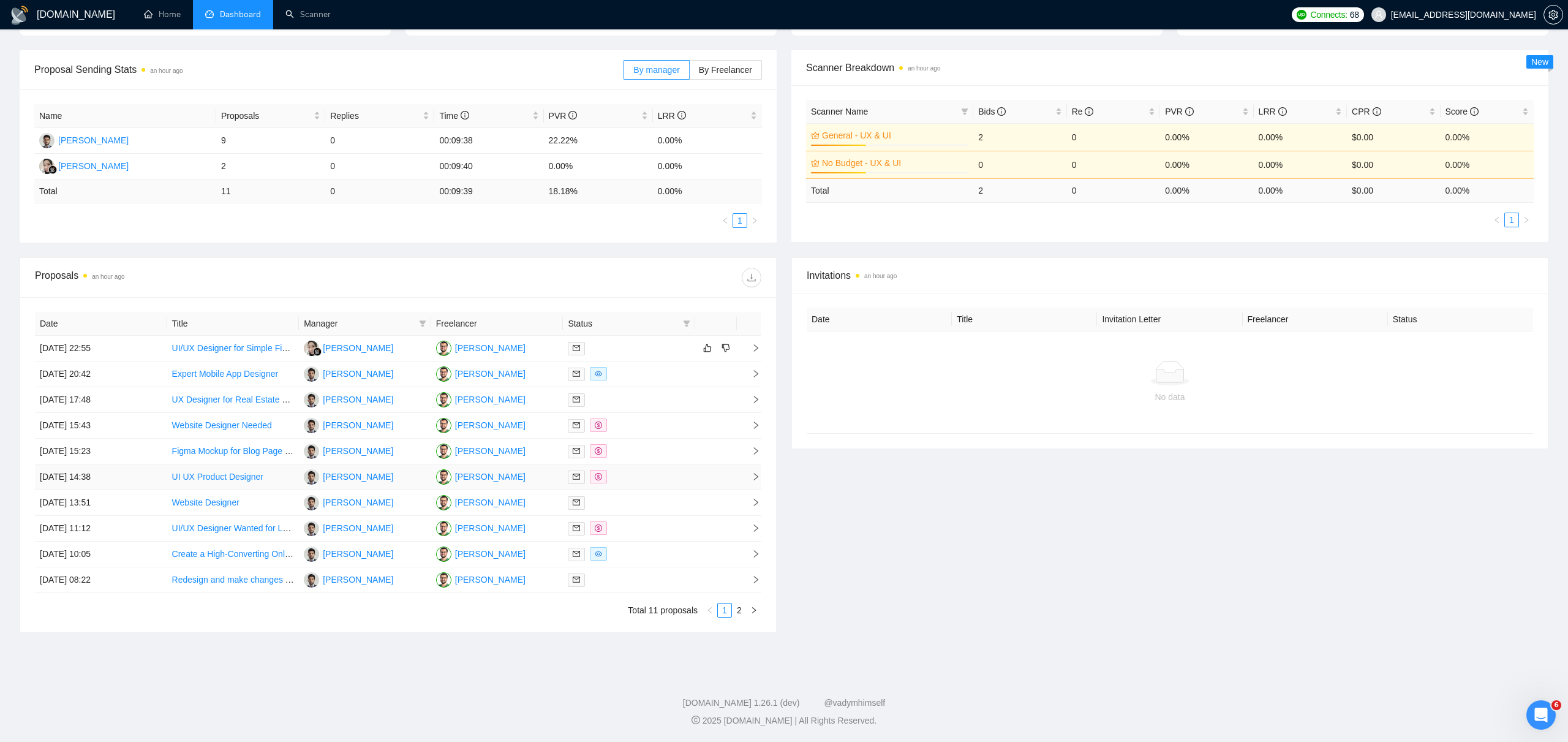
click at [753, 470] on td at bounding box center [749, 477] width 25 height 25
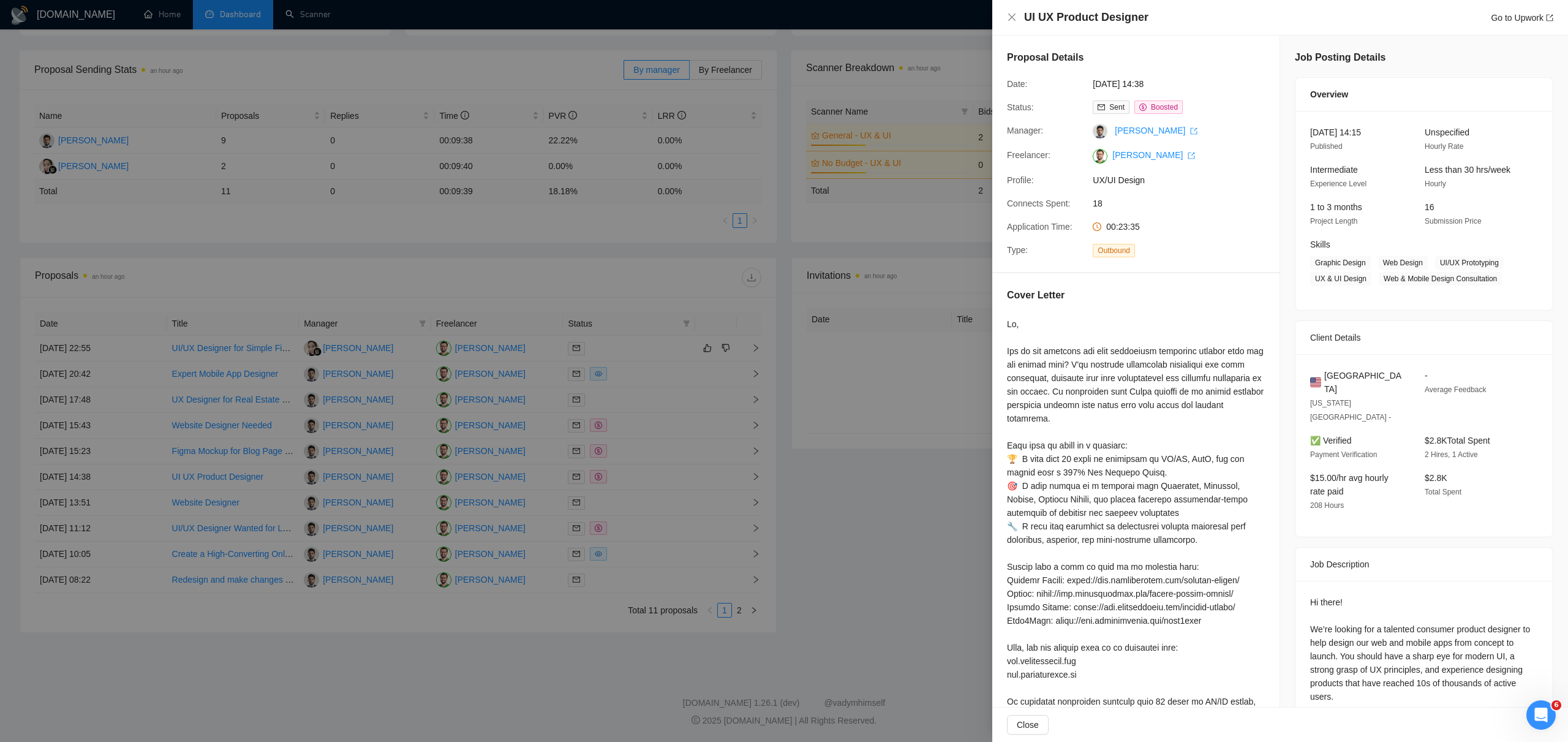
click at [752, 470] on div at bounding box center [784, 371] width 1568 height 742
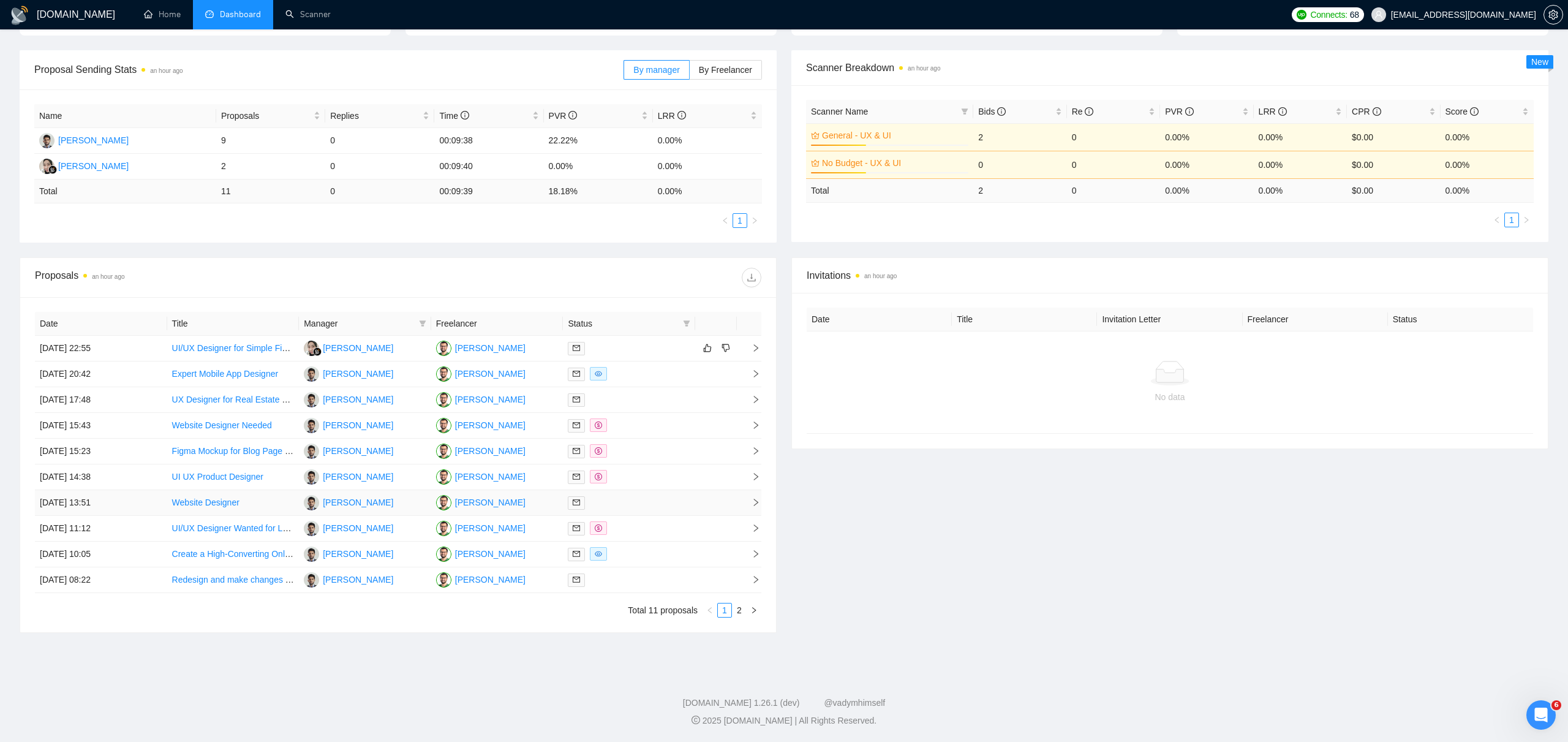
click at [757, 502] on icon "right" at bounding box center [755, 502] width 9 height 9
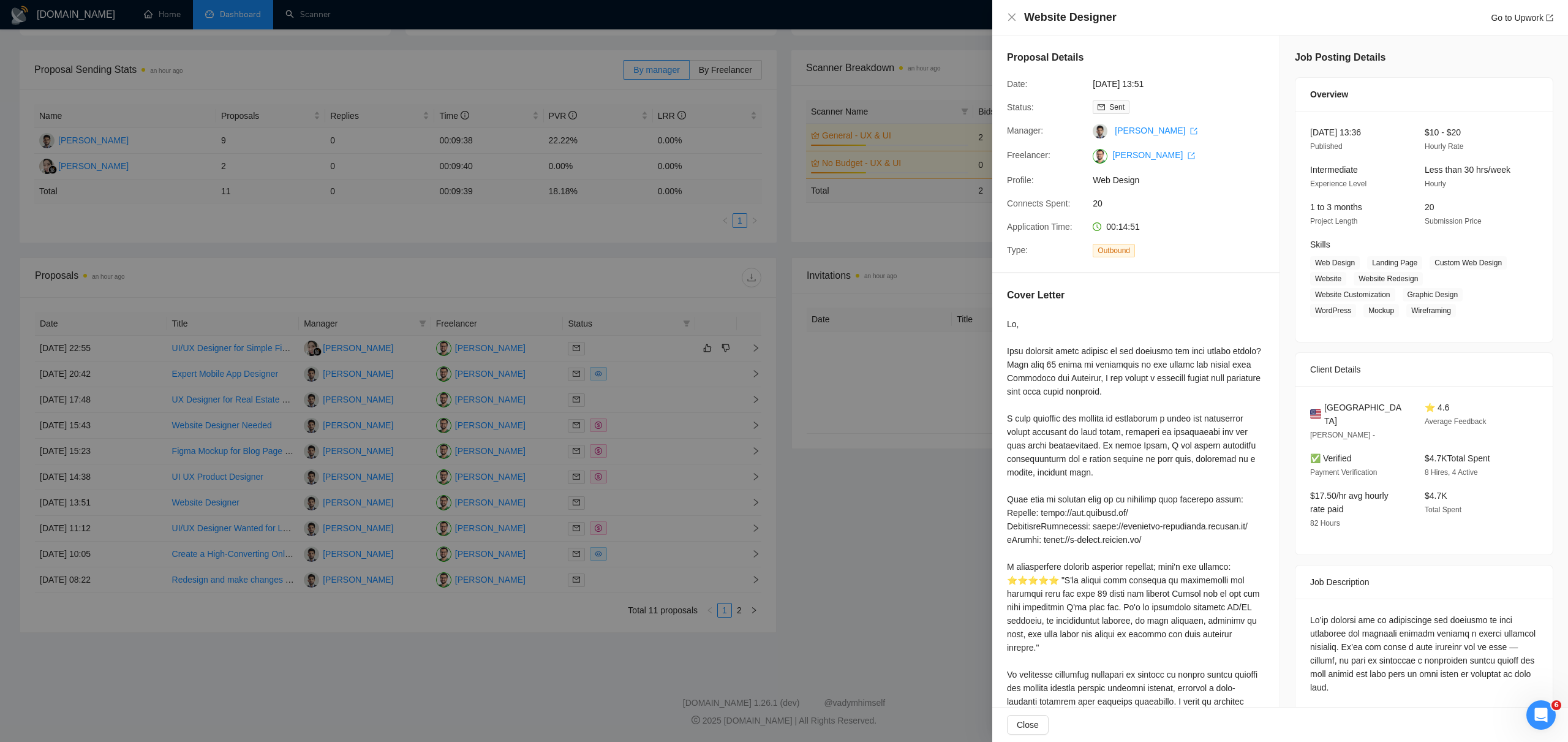
click at [754, 500] on div at bounding box center [784, 371] width 1568 height 742
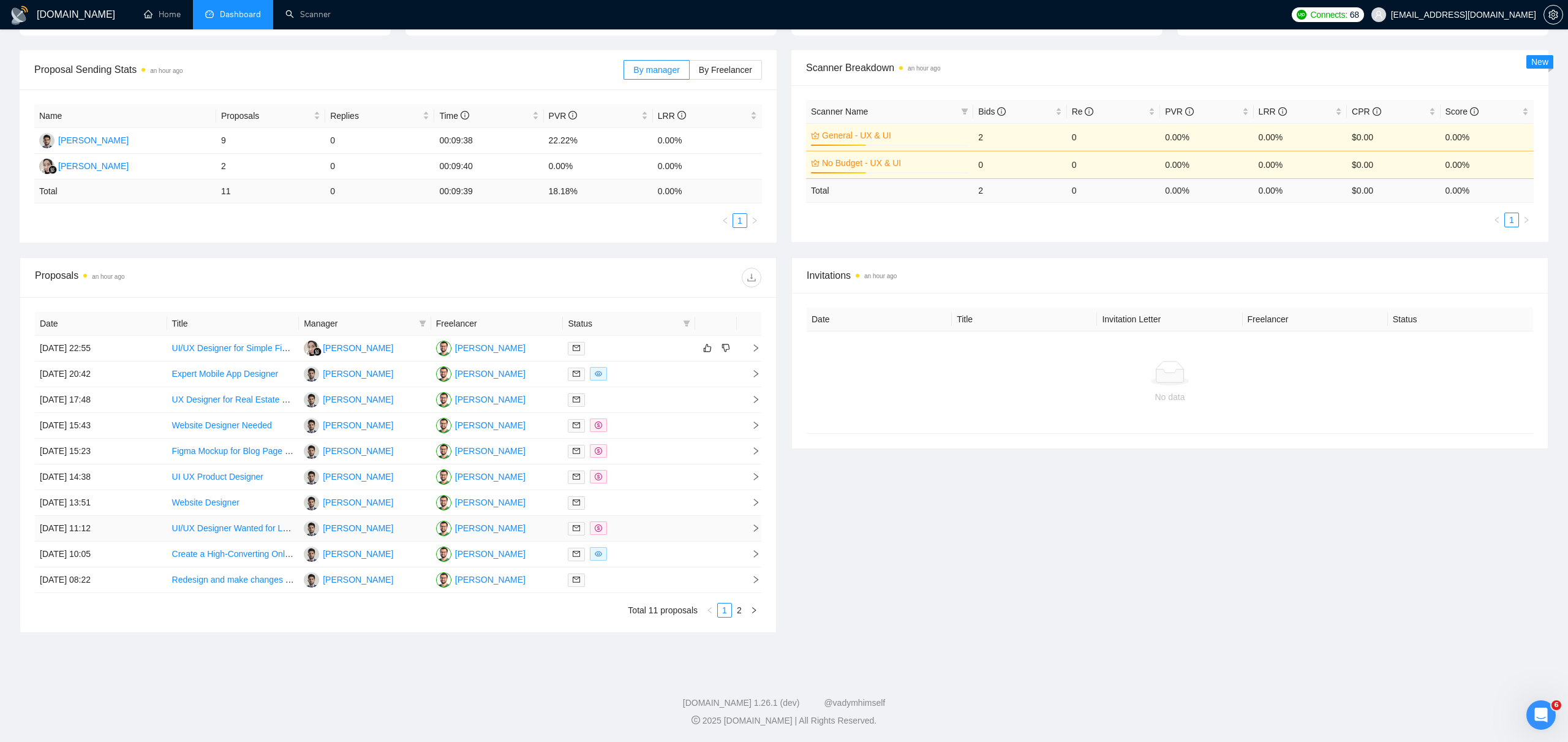
click at [756, 525] on icon "right" at bounding box center [755, 528] width 9 height 9
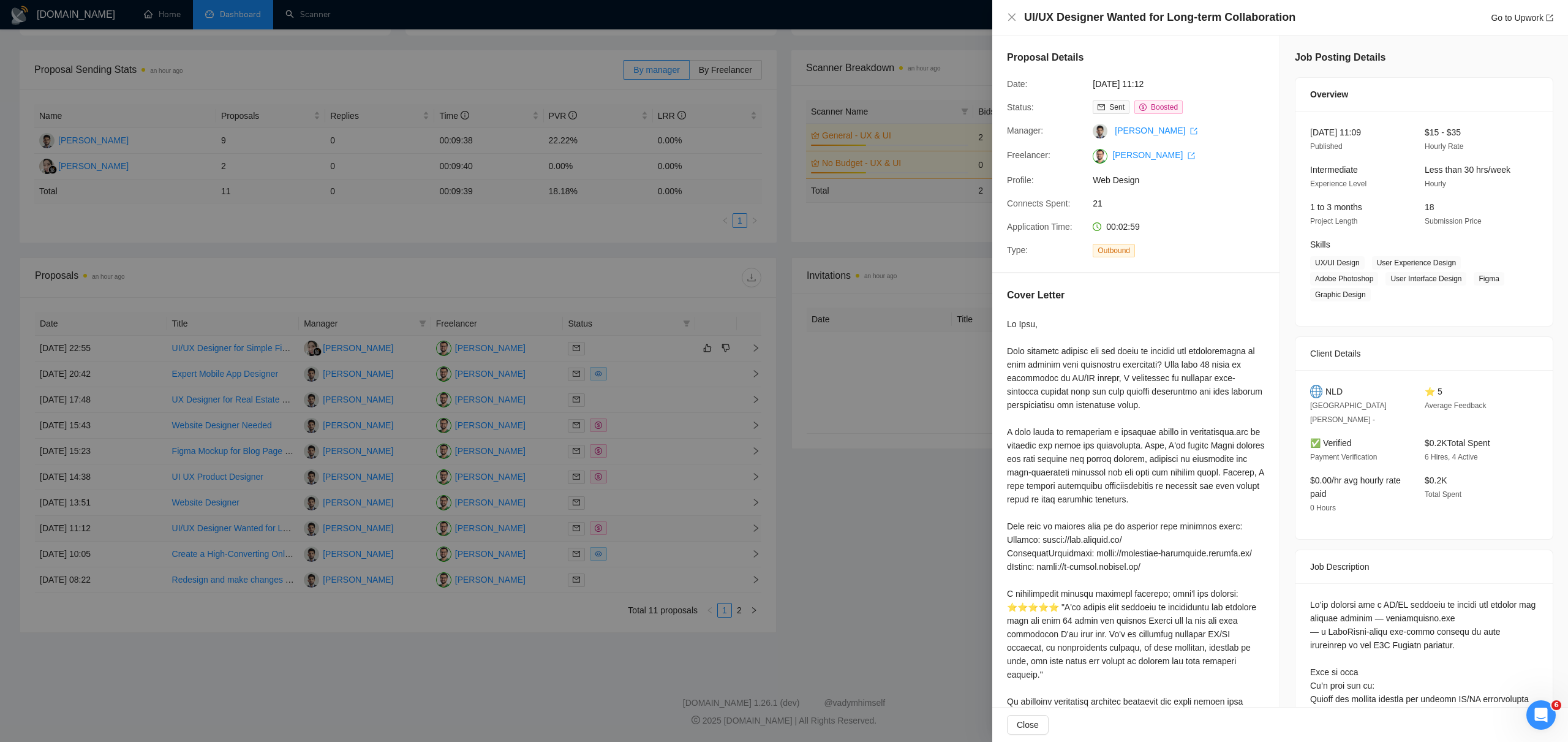
click at [756, 525] on div at bounding box center [784, 371] width 1568 height 742
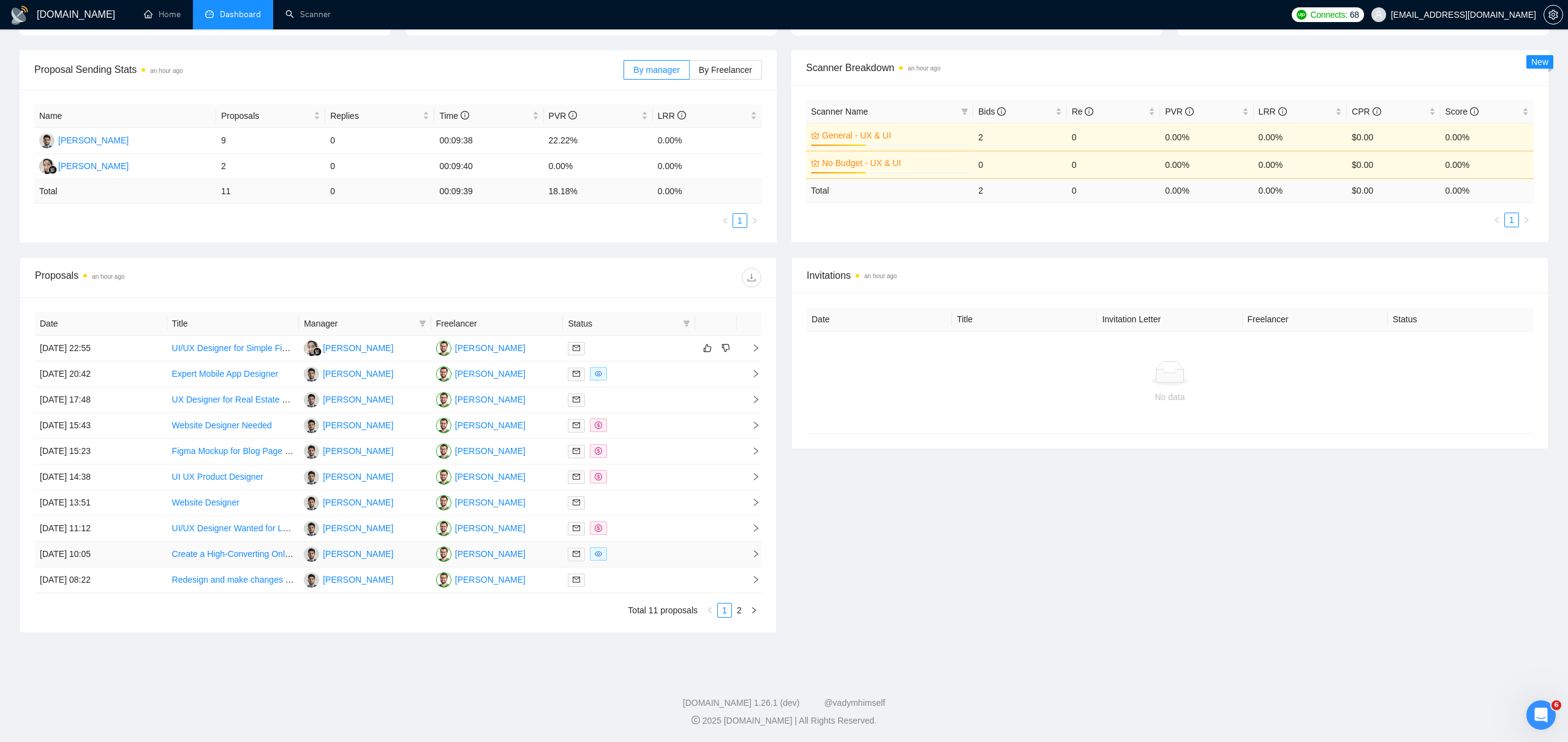
click at [755, 552] on icon "right" at bounding box center [755, 554] width 4 height 7
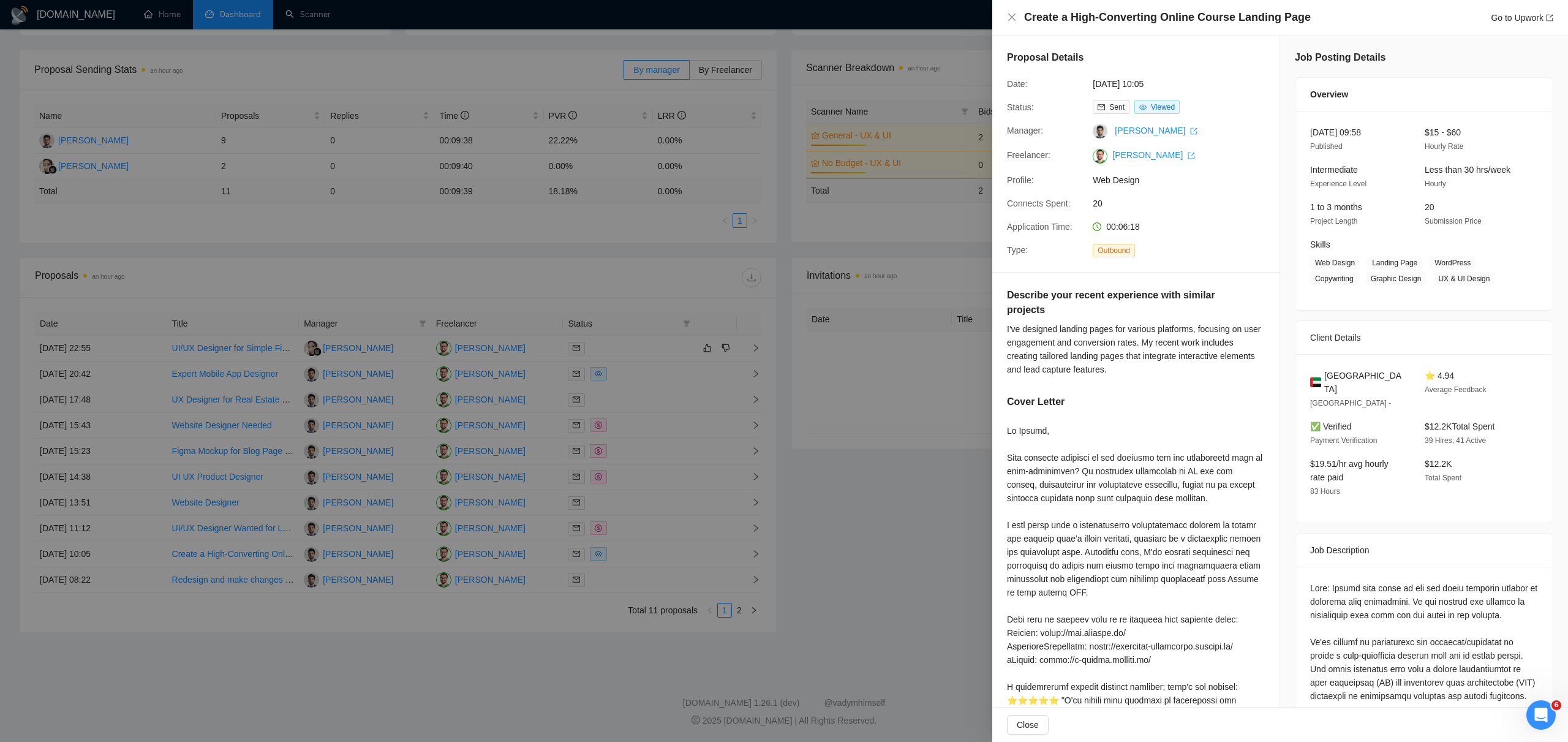
click at [753, 551] on div at bounding box center [784, 371] width 1568 height 742
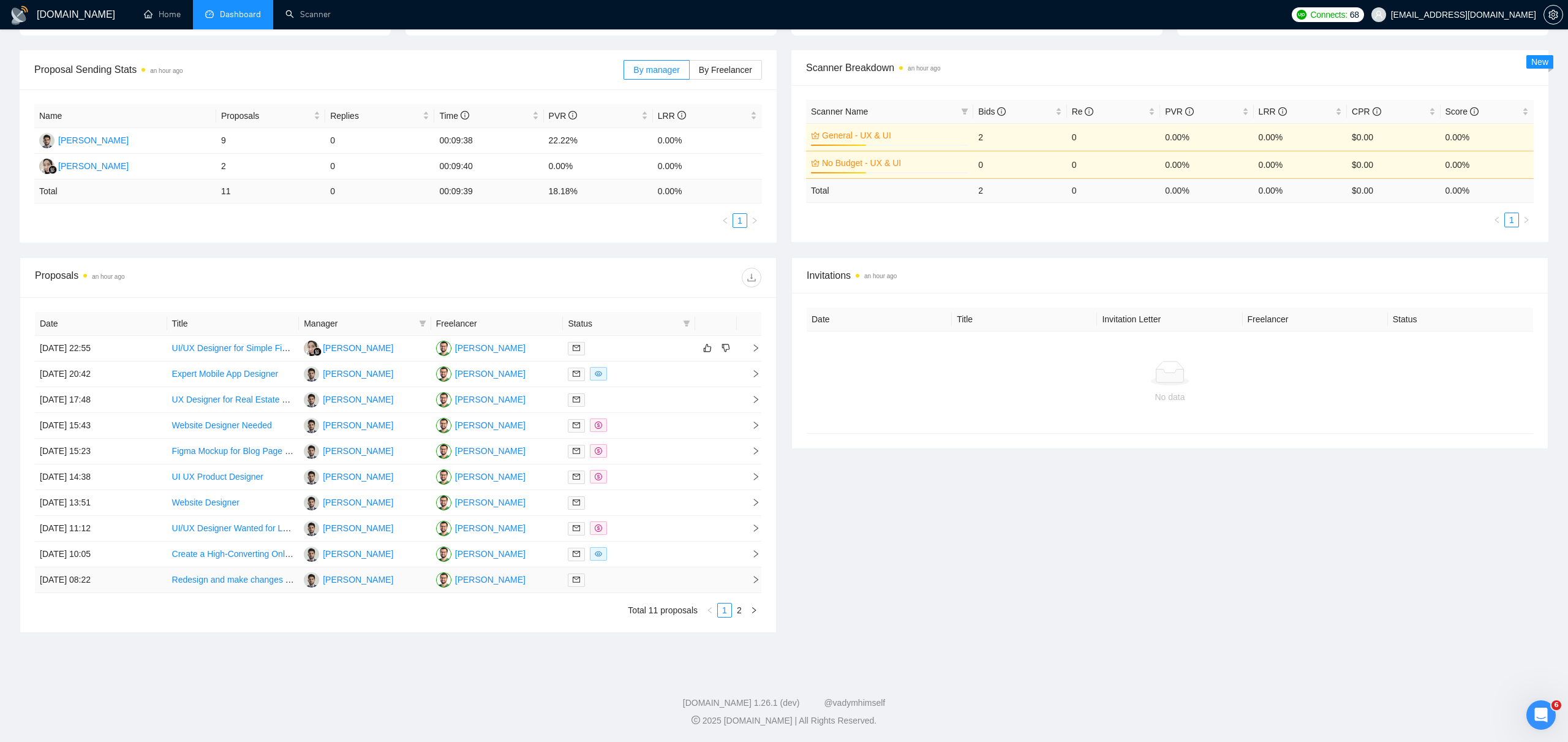
click at [753, 579] on icon "right" at bounding box center [755, 579] width 9 height 9
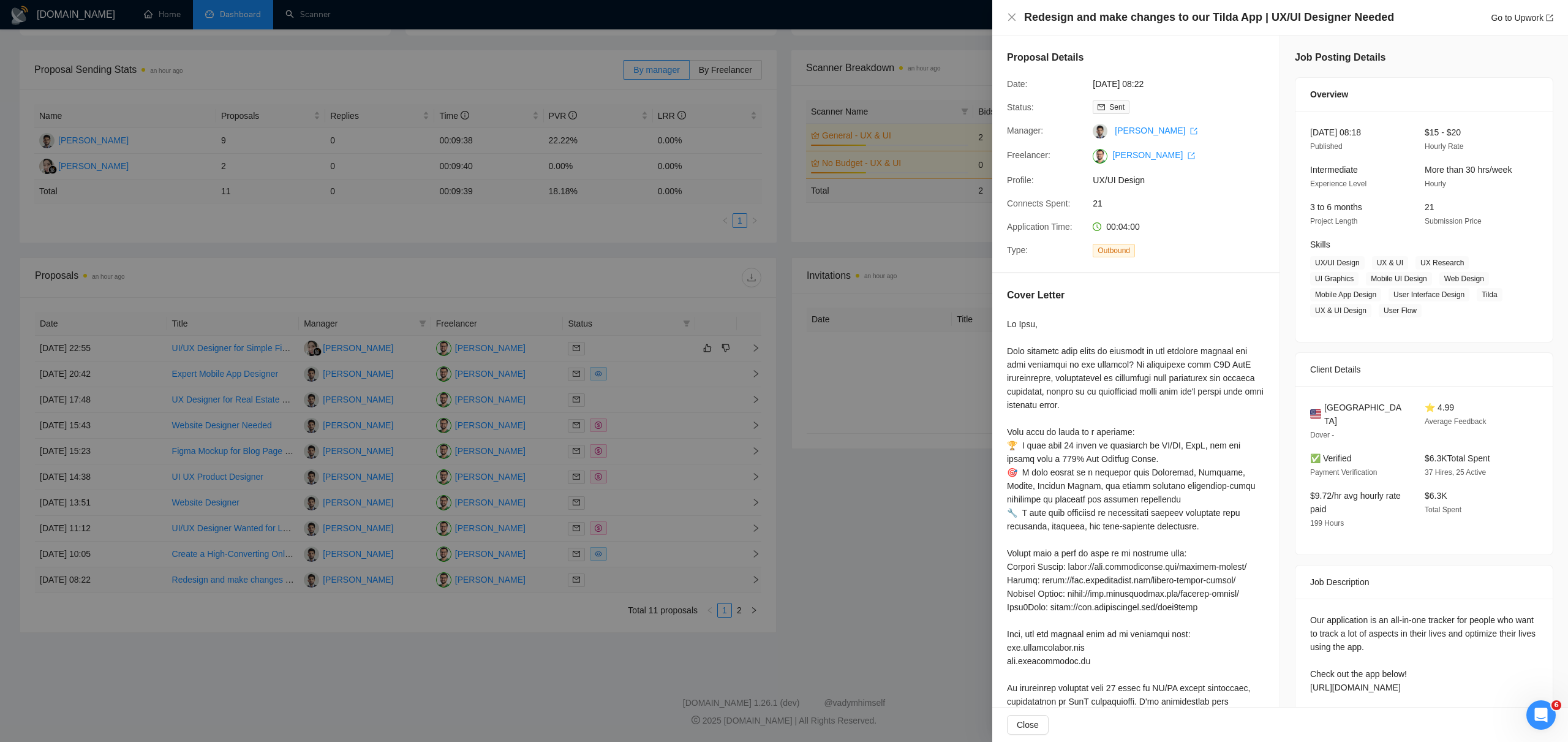
click at [753, 579] on div at bounding box center [784, 371] width 1568 height 742
